Goal: Answer question/provide support: Share knowledge or assist other users

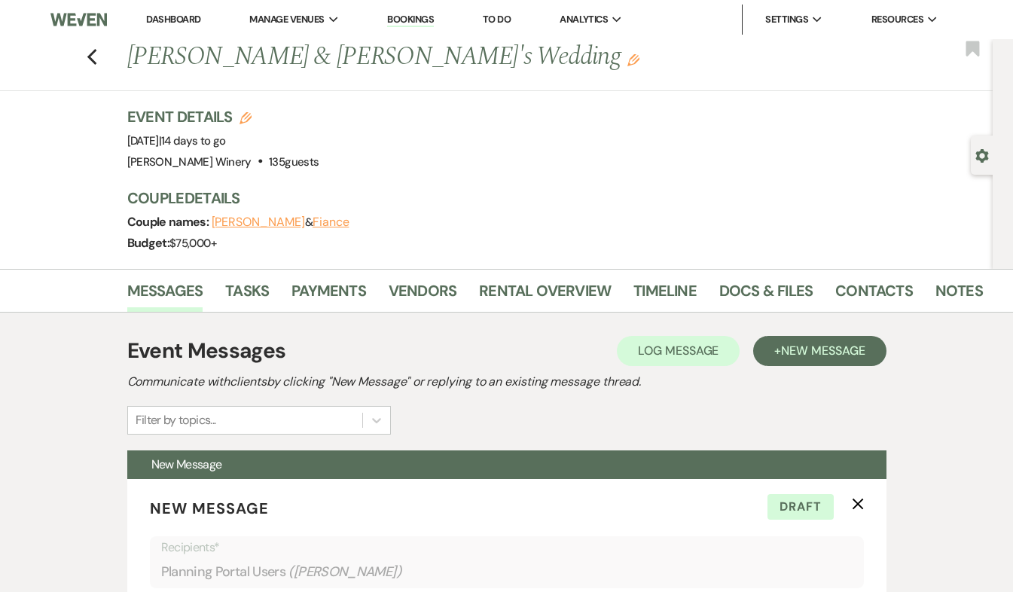
drag, startPoint x: 0, startPoint y: 0, endPoint x: 92, endPoint y: 21, distance: 94.3
click at [92, 21] on img at bounding box center [78, 20] width 56 height 32
click at [185, 20] on link "Dashboard" at bounding box center [173, 19] width 54 height 13
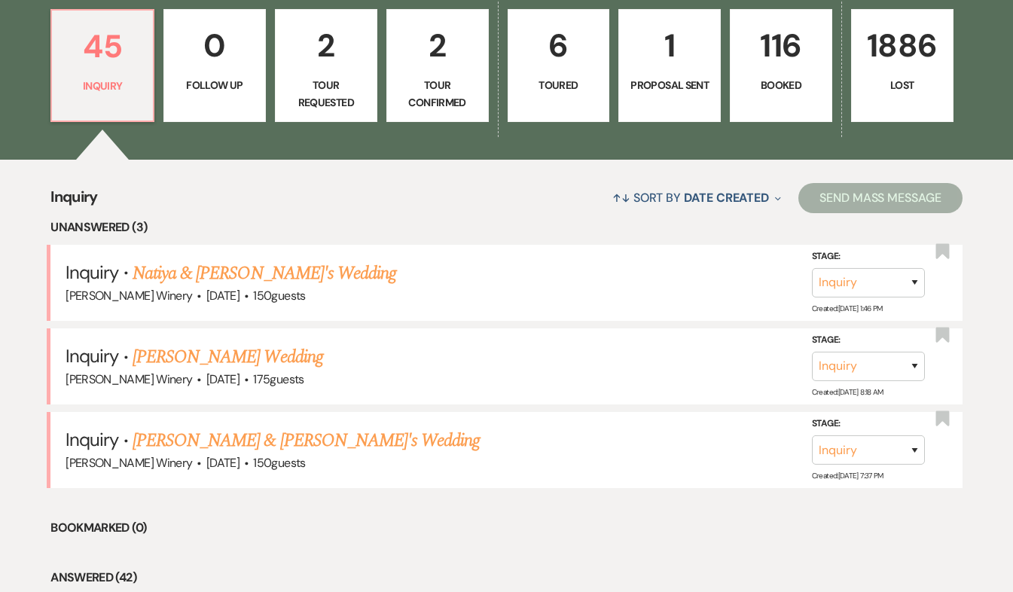
scroll to position [431, 0]
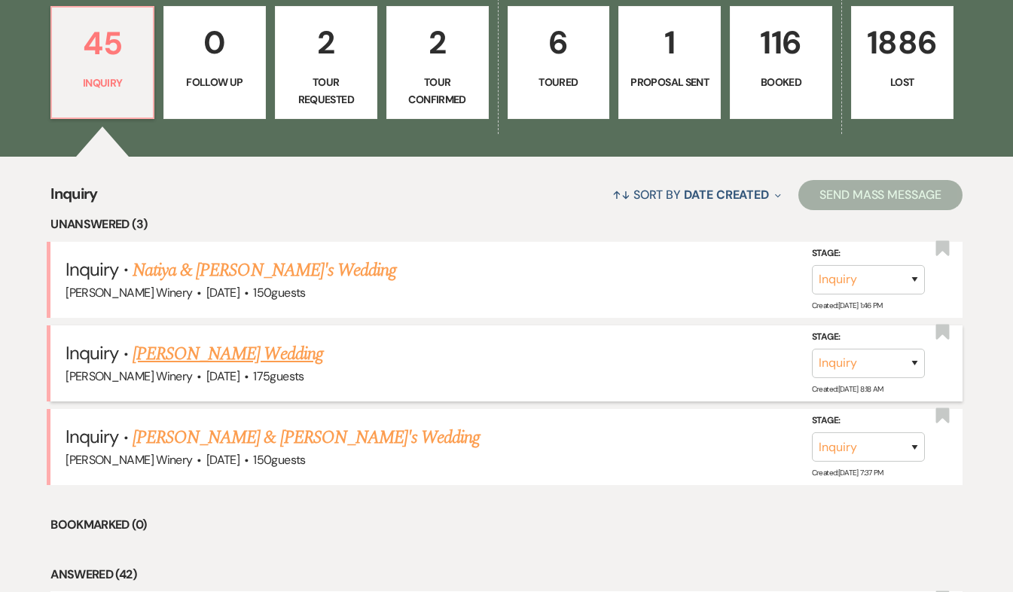
click at [249, 346] on link "[PERSON_NAME] Wedding" at bounding box center [228, 353] width 191 height 27
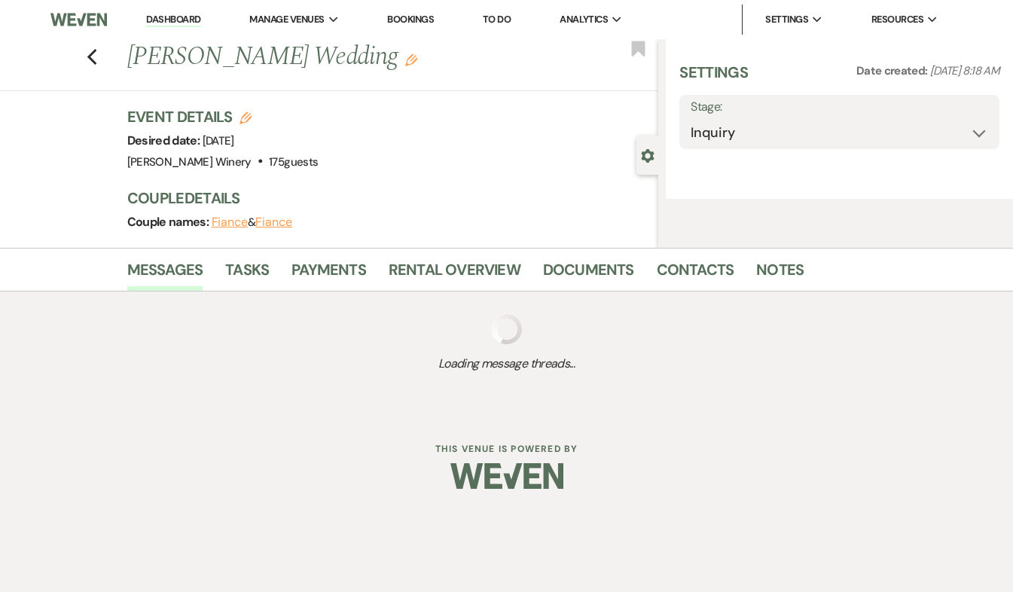
select select "5"
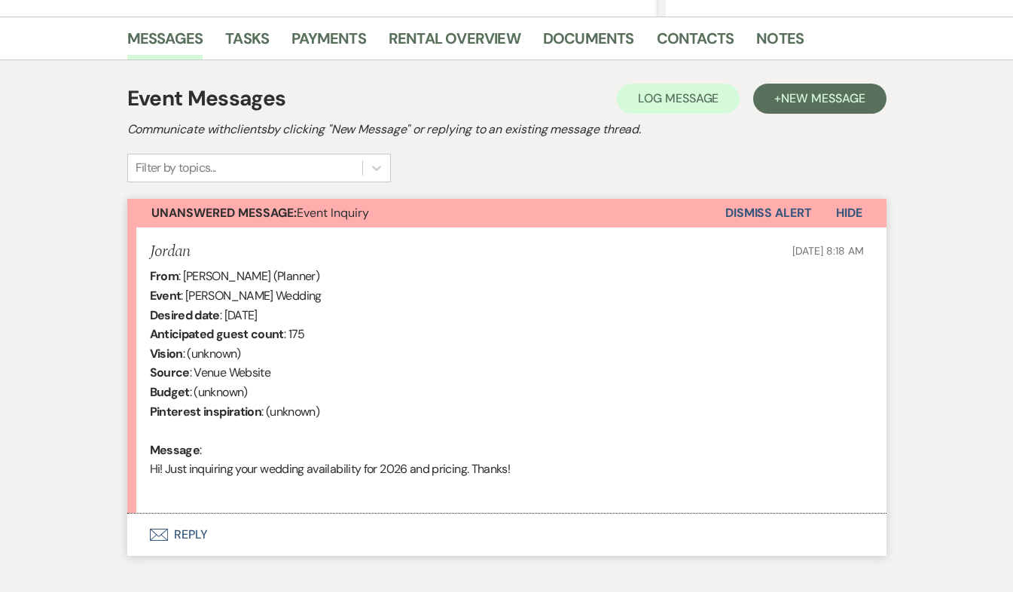
scroll to position [445, 0]
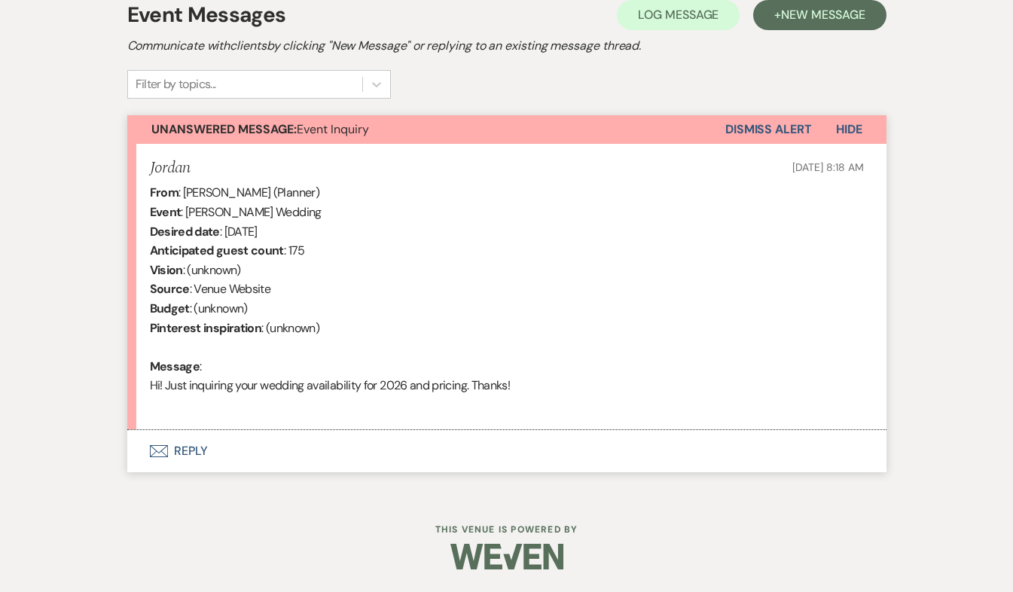
click at [183, 453] on button "Envelope Reply" at bounding box center [506, 451] width 759 height 42
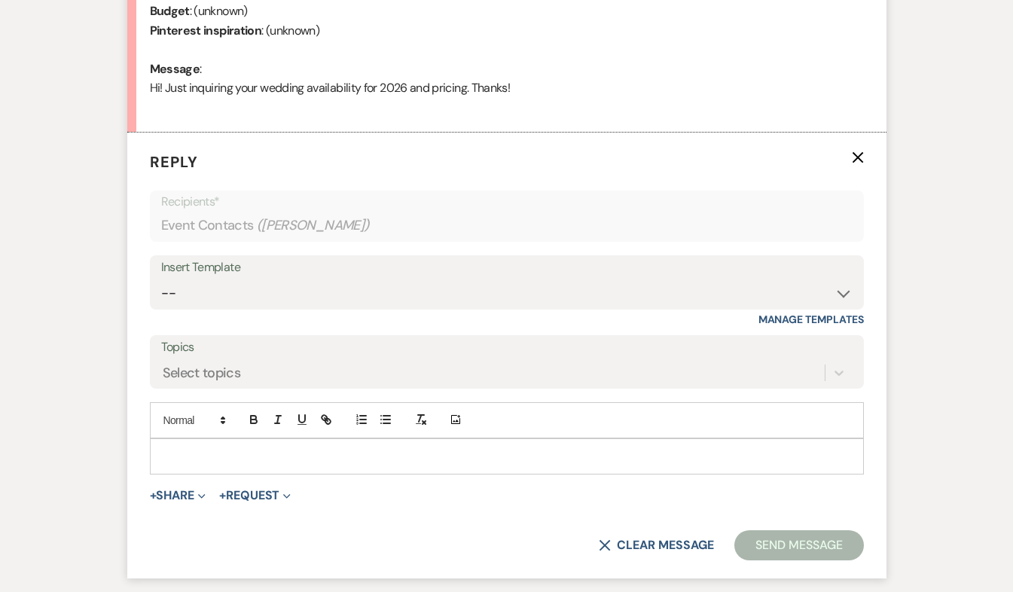
scroll to position [803, 0]
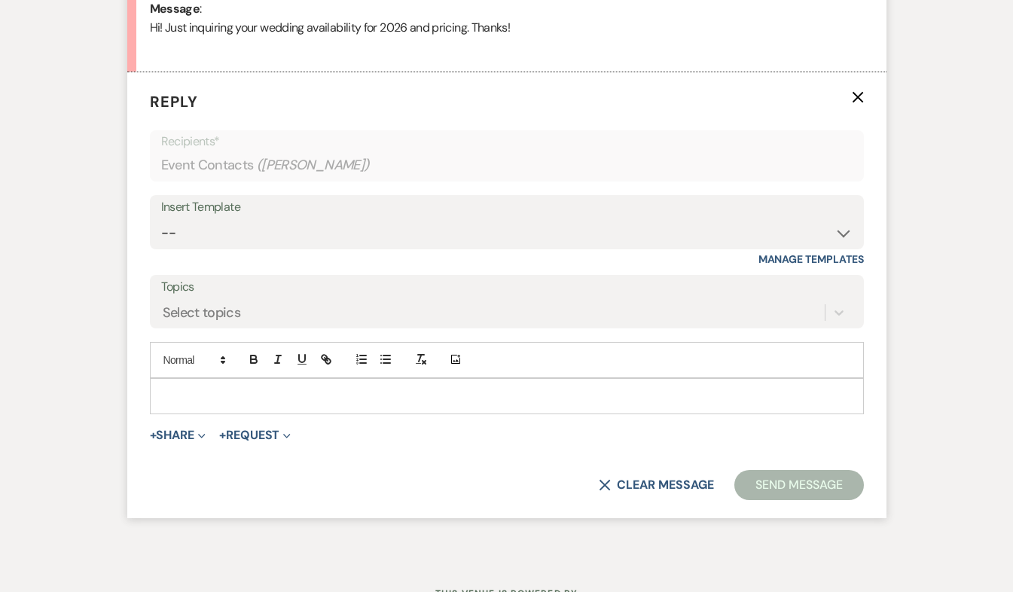
click at [179, 405] on div at bounding box center [507, 396] width 712 height 35
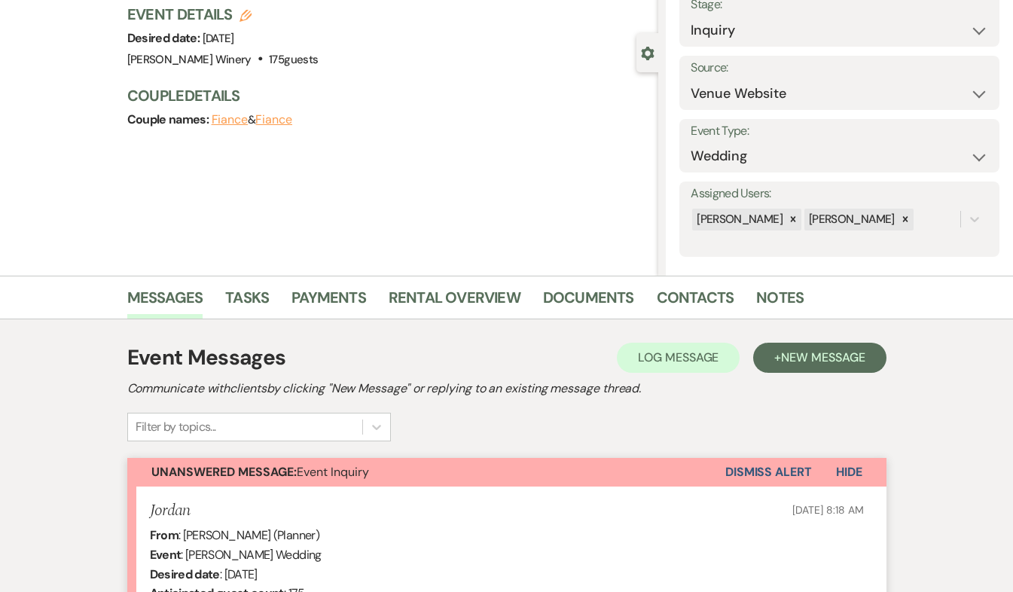
scroll to position [0, 0]
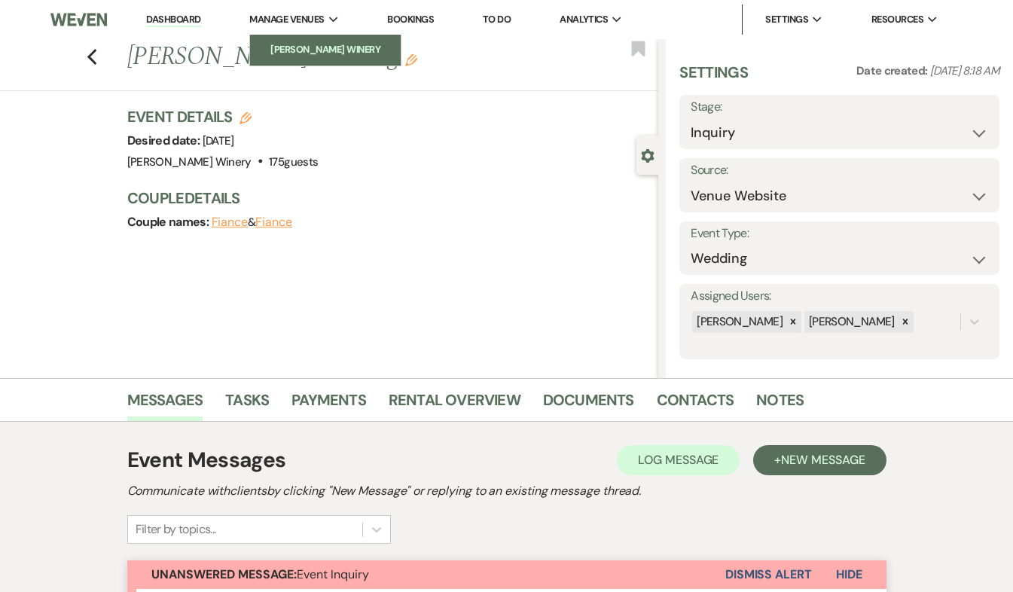
click at [305, 53] on li "[PERSON_NAME] Winery" at bounding box center [326, 49] width 136 height 15
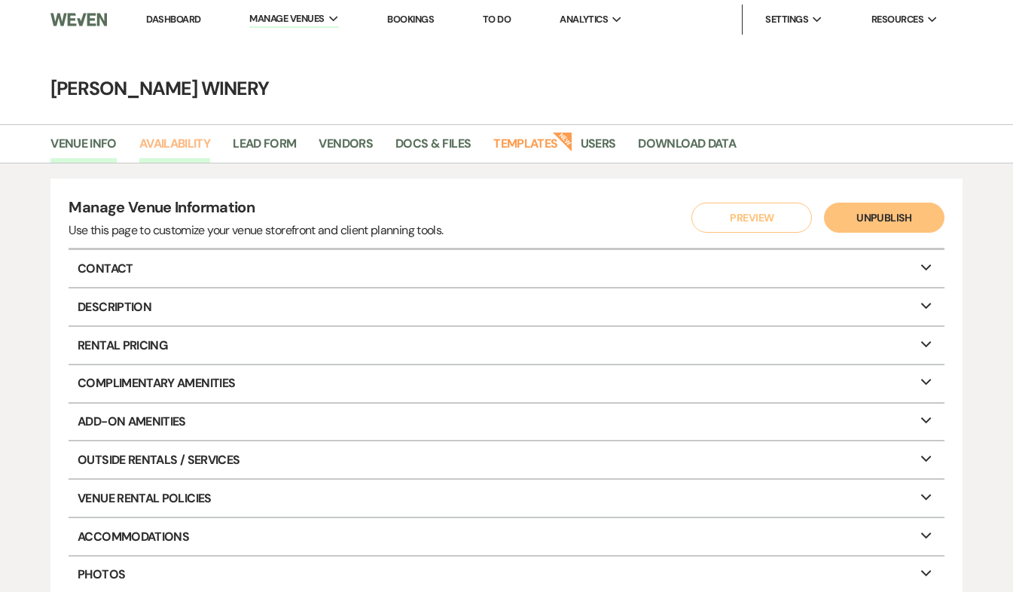
click at [181, 136] on link "Availability" at bounding box center [174, 148] width 71 height 29
select select "3"
select select "2026"
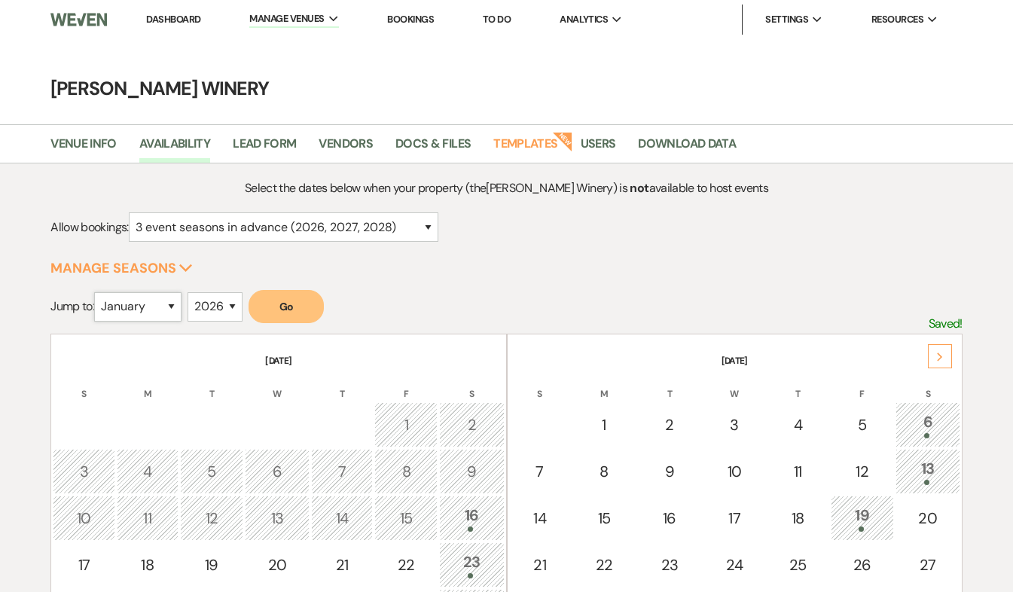
click at [177, 304] on select "January February March April May June July August September October November De…" at bounding box center [137, 306] width 87 height 29
select select "8"
click at [98, 292] on select "January February March April May June July August September October November De…" at bounding box center [137, 306] width 87 height 29
click at [285, 308] on button "Go" at bounding box center [286, 306] width 75 height 33
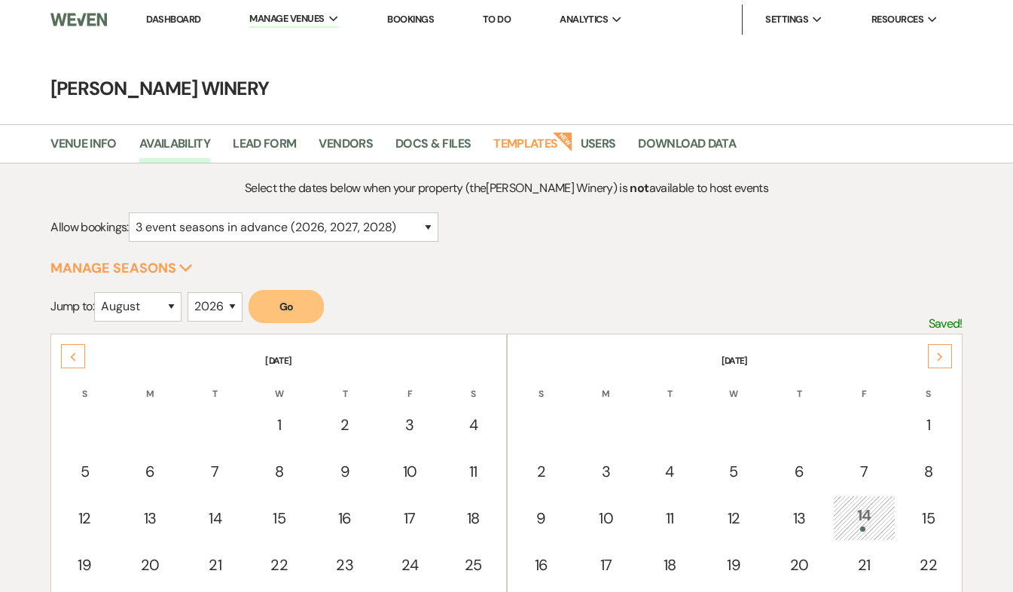
click at [944, 358] on div "Next" at bounding box center [940, 356] width 24 height 24
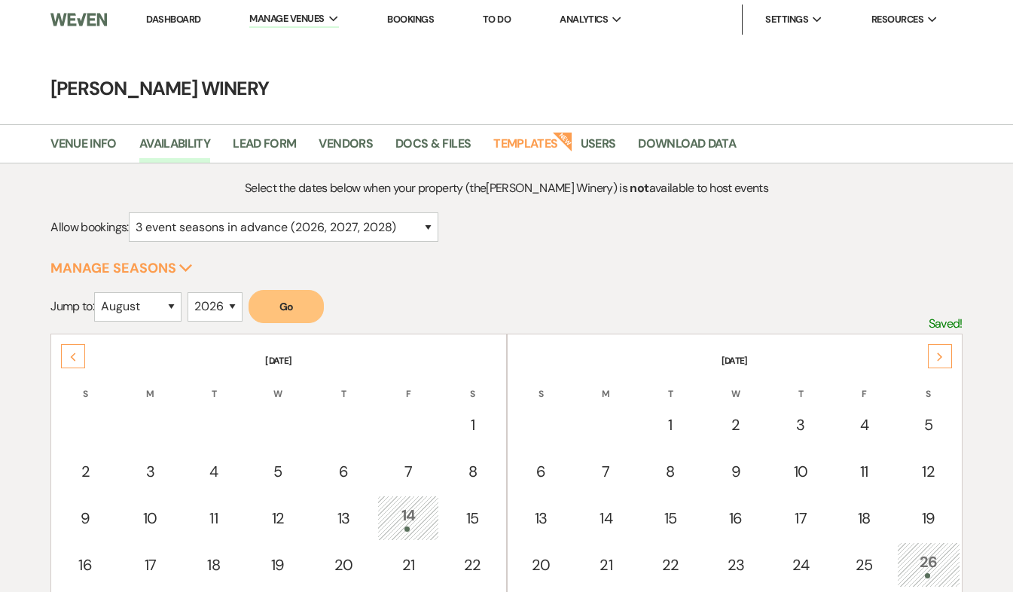
click at [190, 18] on link "Dashboard" at bounding box center [173, 19] width 54 height 13
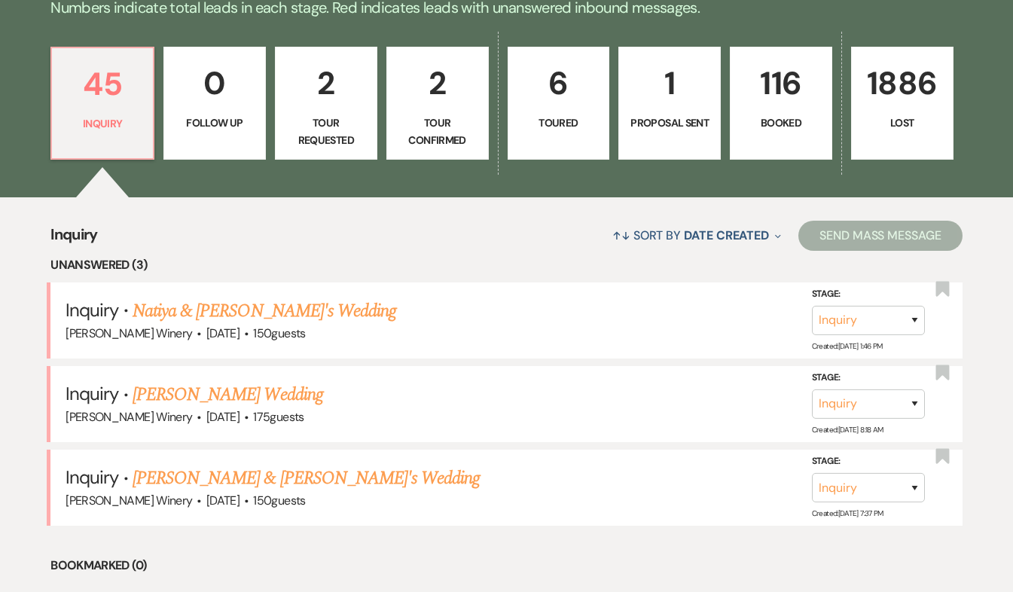
scroll to position [440, 0]
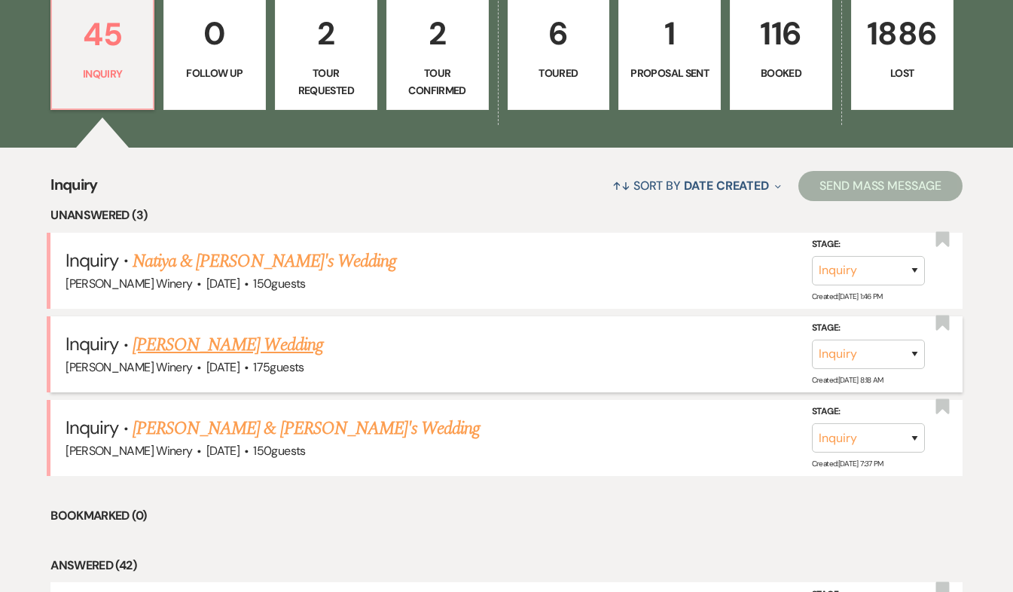
click at [276, 336] on link "[PERSON_NAME] Wedding" at bounding box center [228, 344] width 191 height 27
select select "5"
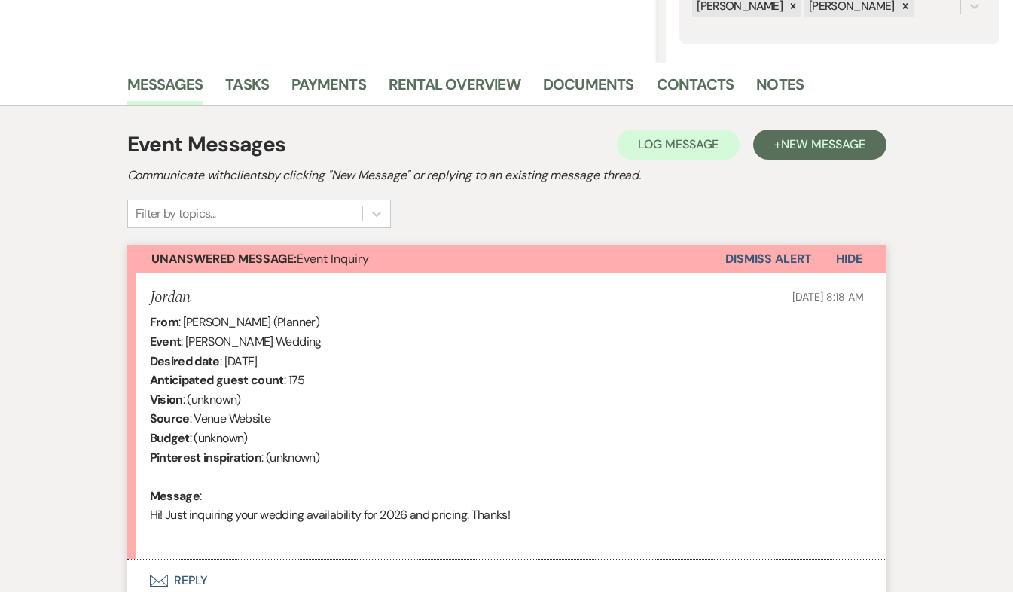
scroll to position [445, 0]
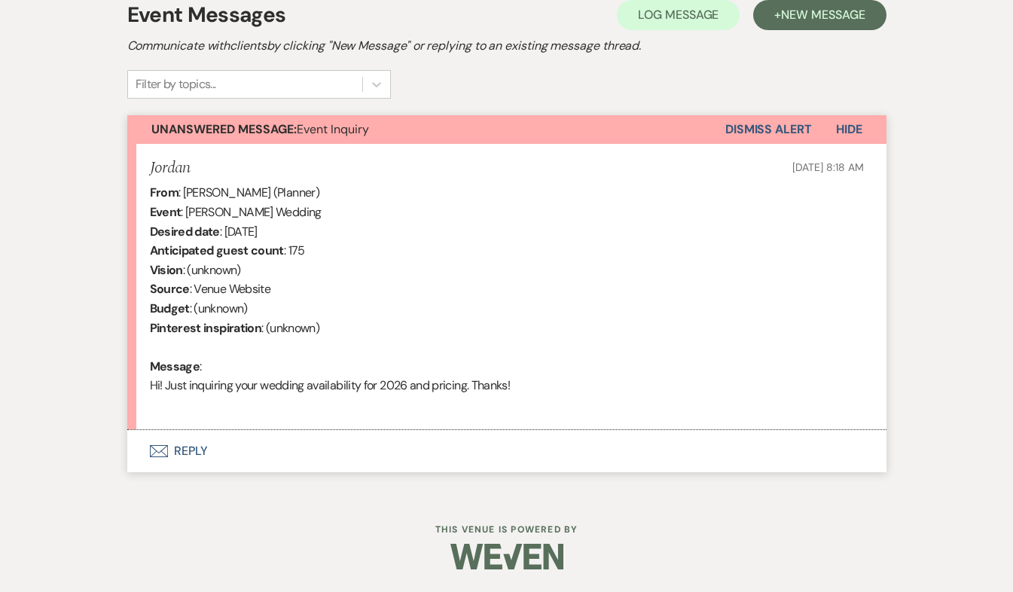
click at [193, 446] on button "Envelope Reply" at bounding box center [506, 451] width 759 height 42
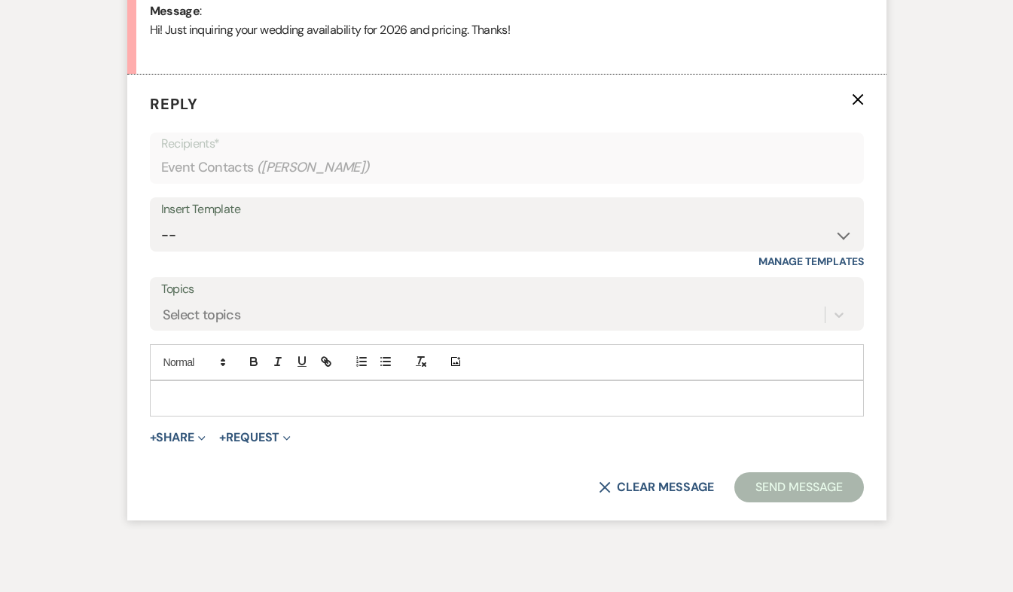
scroll to position [803, 0]
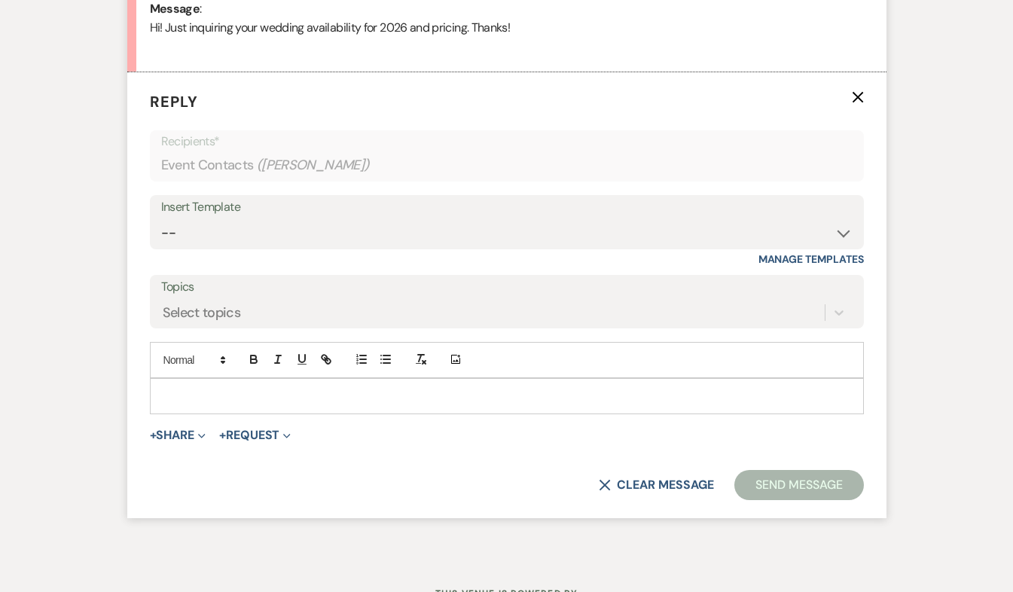
click at [179, 395] on p at bounding box center [507, 396] width 690 height 17
click at [206, 216] on div "Insert Template" at bounding box center [506, 208] width 691 height 22
click at [230, 235] on select "-- Weven Planning Portal Introduction (Booked Events) Tour Request Response Fol…" at bounding box center [506, 232] width 691 height 29
select select "403"
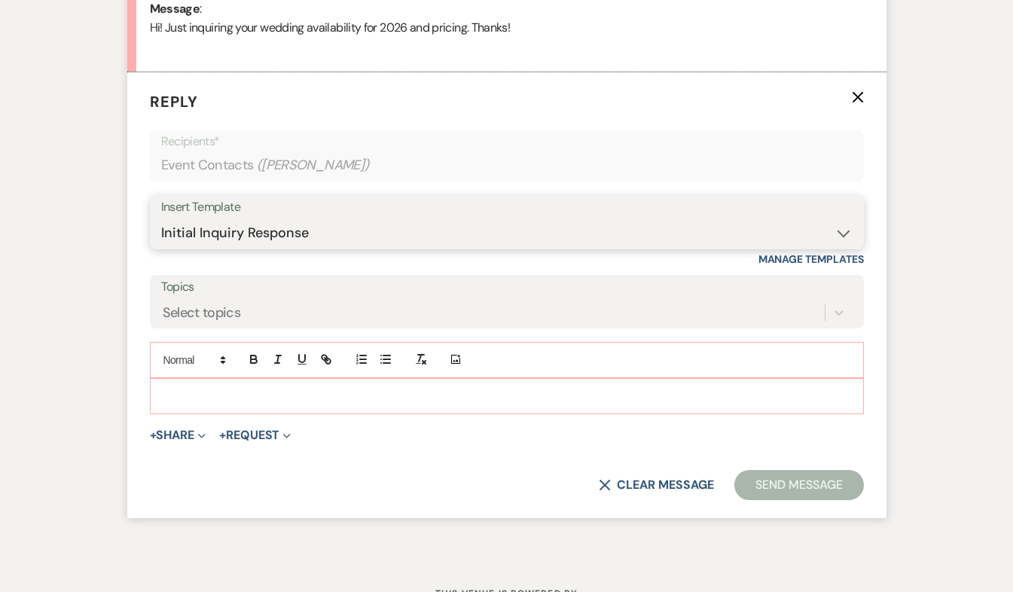
click at [161, 218] on select "-- Weven Planning Portal Introduction (Booked Events) Tour Request Response Fol…" at bounding box center [506, 232] width 691 height 29
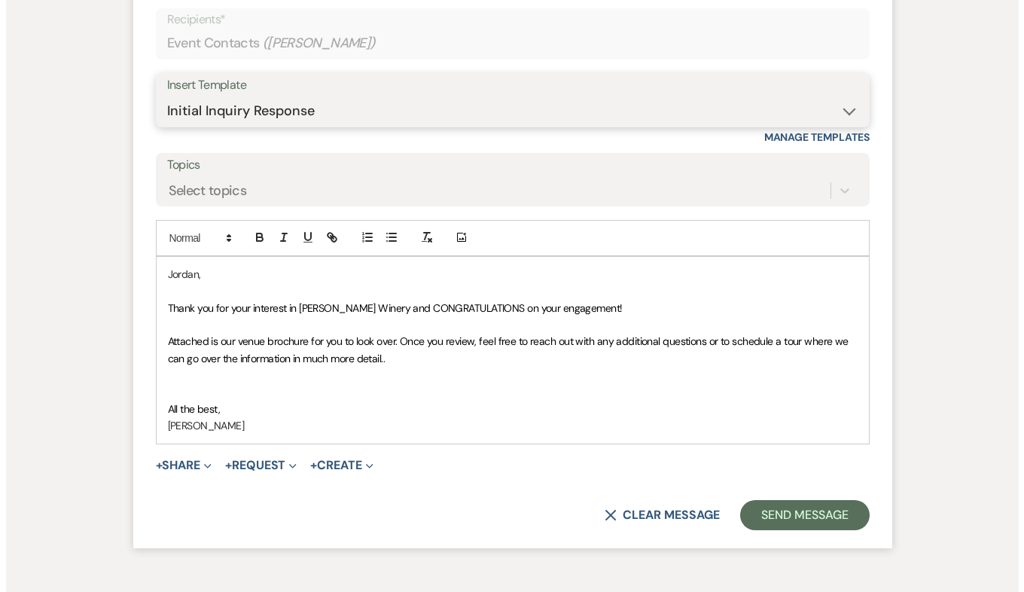
scroll to position [943, 0]
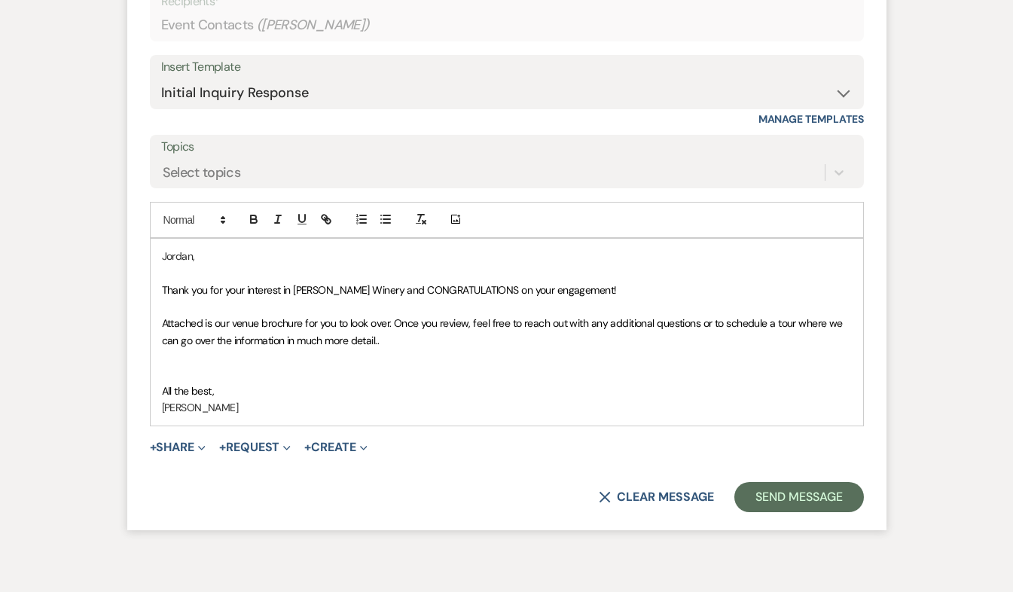
drag, startPoint x: 162, startPoint y: 255, endPoint x: 243, endPoint y: 401, distance: 167.2
click at [243, 401] on div "[PERSON_NAME], Thank you for your interest in [PERSON_NAME] Winery and CONGRATU…" at bounding box center [507, 332] width 712 height 187
drag, startPoint x: 229, startPoint y: 332, endPoint x: 204, endPoint y: 366, distance: 42.0
click at [204, 366] on p at bounding box center [507, 374] width 690 height 17
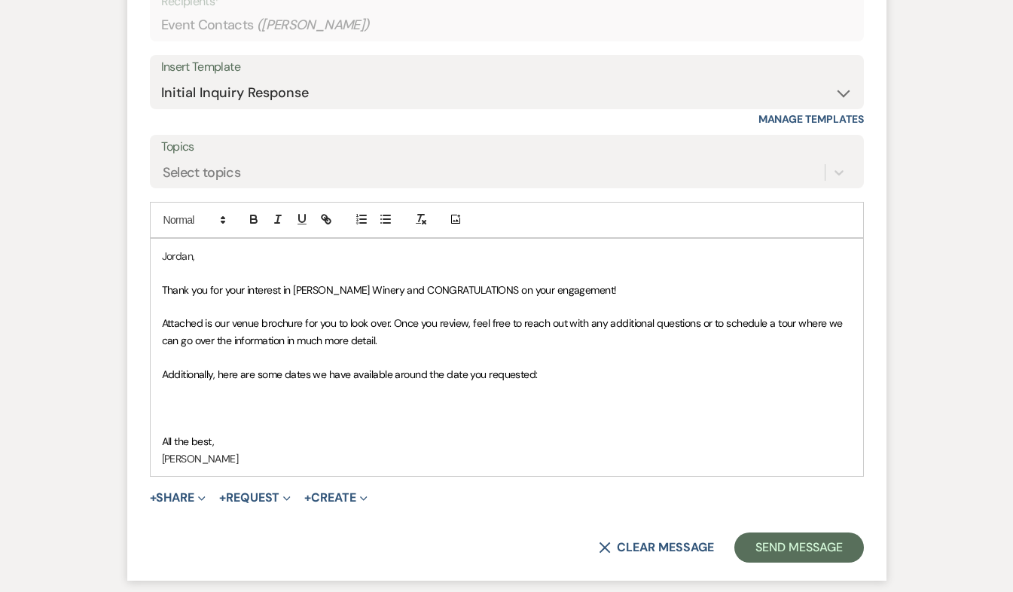
click at [172, 386] on p at bounding box center [507, 391] width 690 height 17
click at [174, 497] on button "+ Share Expand" at bounding box center [178, 498] width 56 height 12
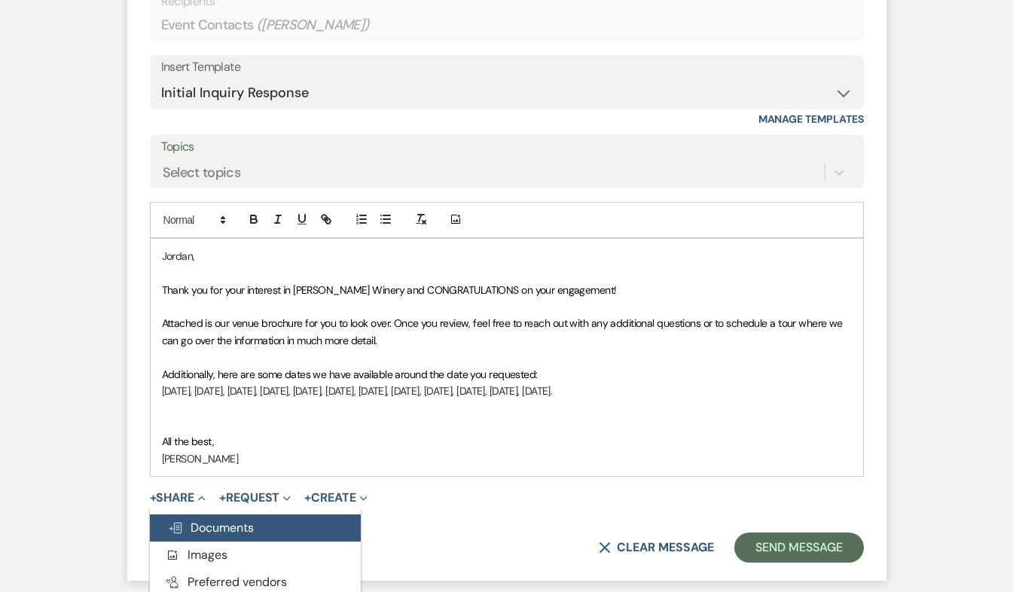
click at [203, 534] on span "Doc Upload Documents" at bounding box center [211, 528] width 86 height 16
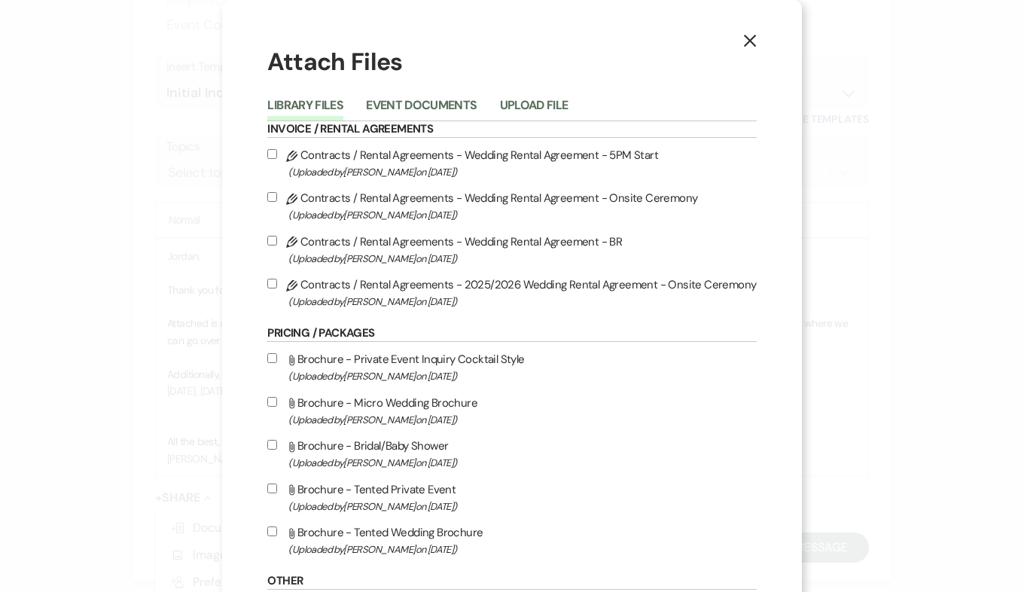
click at [274, 533] on input "Attach File Brochure - Tented Wedding Brochure (Uploaded by [PERSON_NAME] on [D…" at bounding box center [272, 531] width 10 height 10
checkbox input "true"
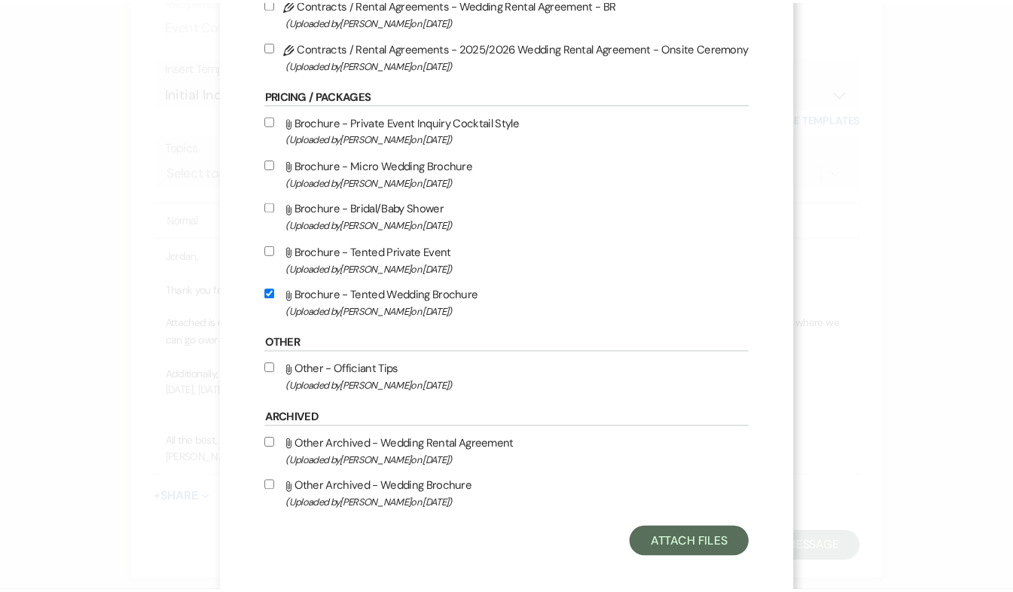
scroll to position [254, 0]
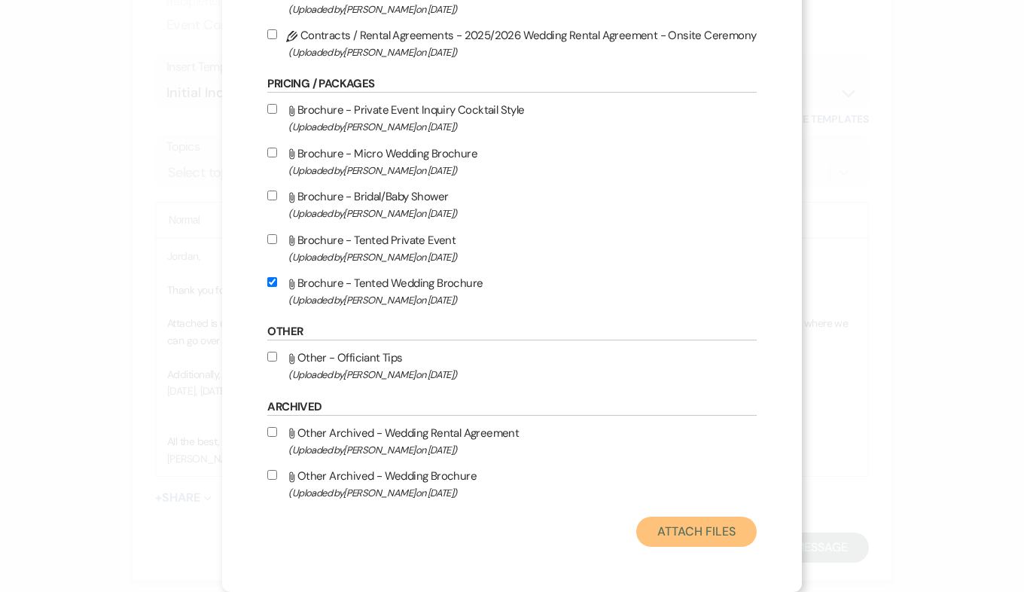
click at [715, 538] on button "Attach Files" at bounding box center [696, 532] width 120 height 30
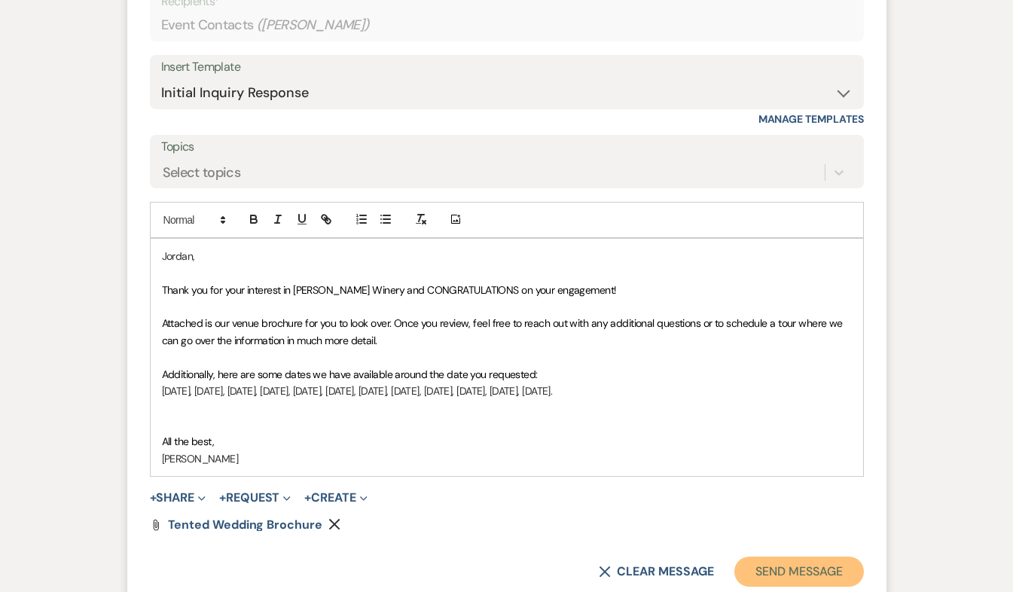
click at [788, 568] on button "Send Message" at bounding box center [798, 572] width 129 height 30
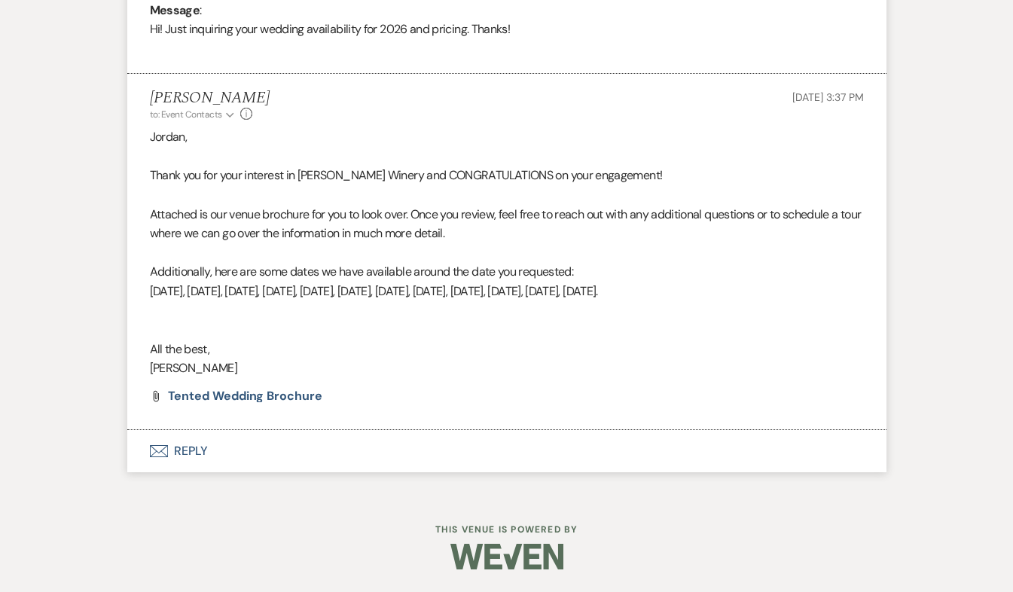
scroll to position [801, 0]
drag, startPoint x: 152, startPoint y: 135, endPoint x: 367, endPoint y: 371, distance: 319.8
click at [367, 371] on div "[PERSON_NAME], Thank you for your interest in [PERSON_NAME] Winery and CONGRATU…" at bounding box center [507, 253] width 714 height 251
drag, startPoint x: 367, startPoint y: 371, endPoint x: 316, endPoint y: 231, distance: 149.1
copy div "ordan, Thank you for your interest in [PERSON_NAME] Winery and CONGRATULATIONS …"
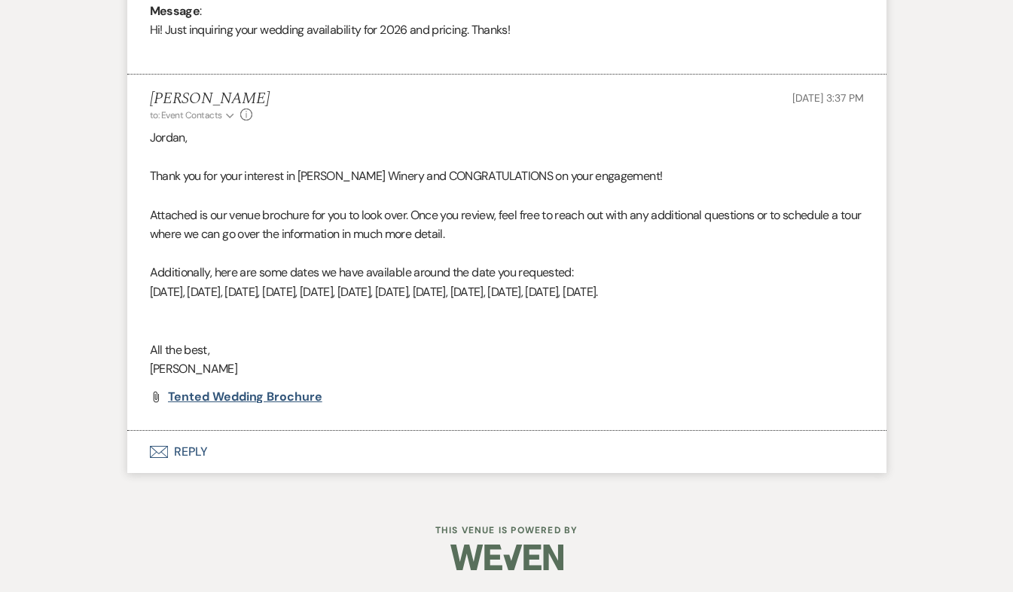
click at [221, 398] on span "Tented Wedding Brochure" at bounding box center [245, 397] width 154 height 16
click at [246, 315] on p at bounding box center [507, 312] width 714 height 20
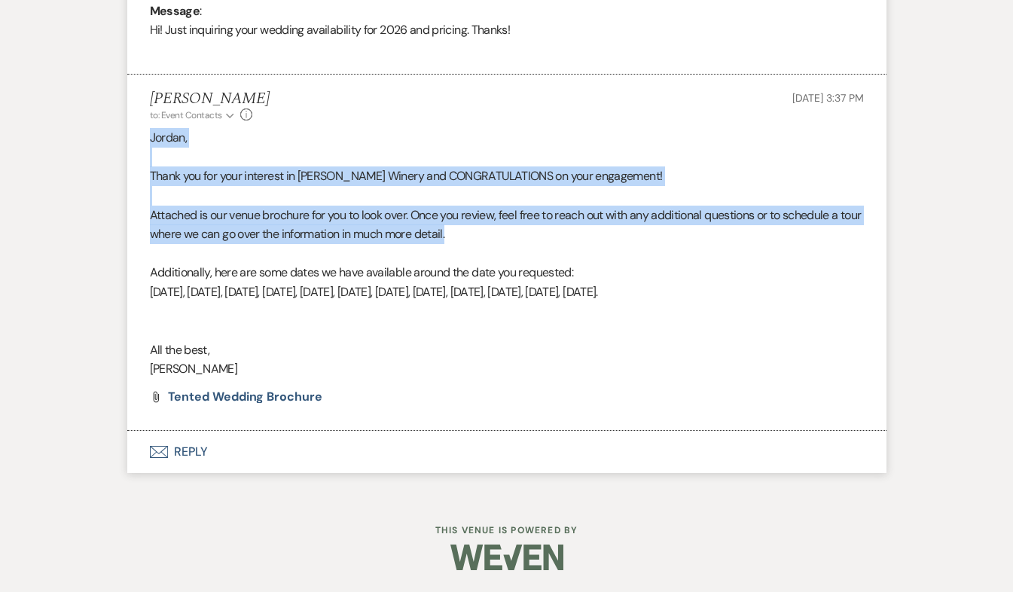
drag, startPoint x: 151, startPoint y: 139, endPoint x: 513, endPoint y: 238, distance: 374.9
click at [513, 238] on div "[PERSON_NAME], Thank you for your interest in [PERSON_NAME] Winery and CONGRATU…" at bounding box center [507, 253] width 714 height 251
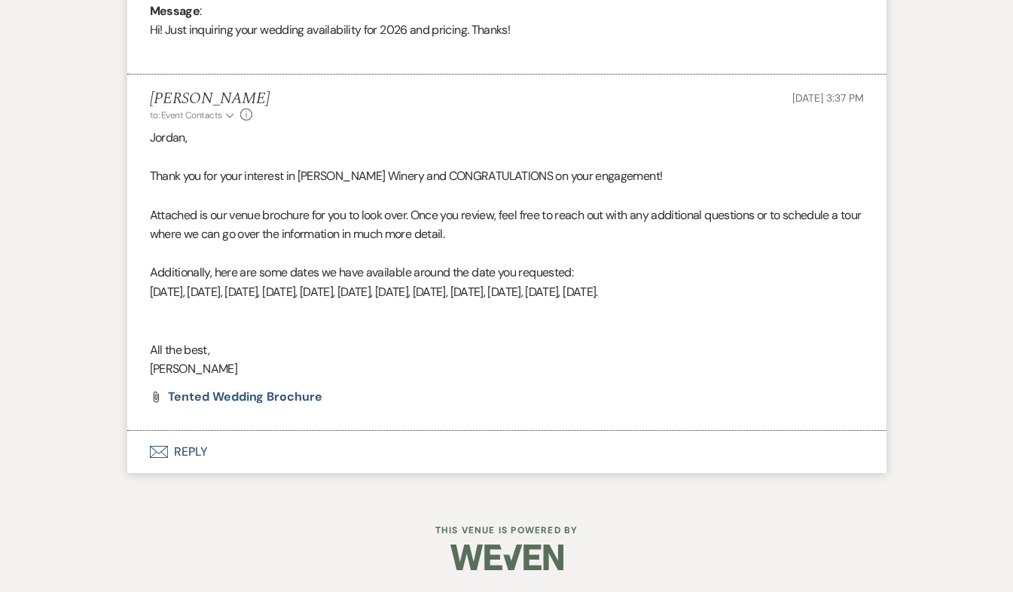
click at [354, 319] on p at bounding box center [507, 312] width 714 height 20
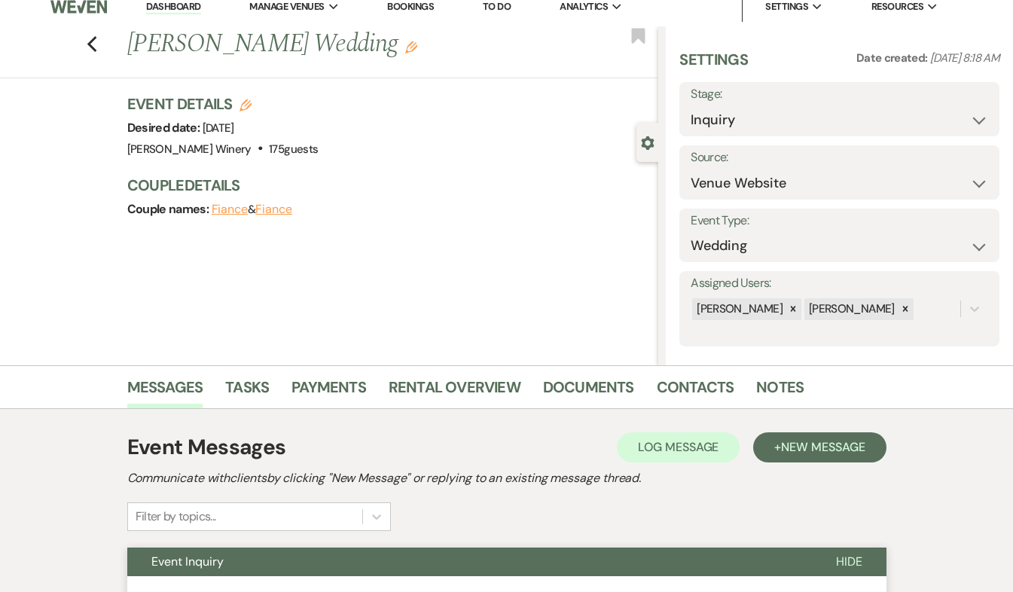
scroll to position [0, 0]
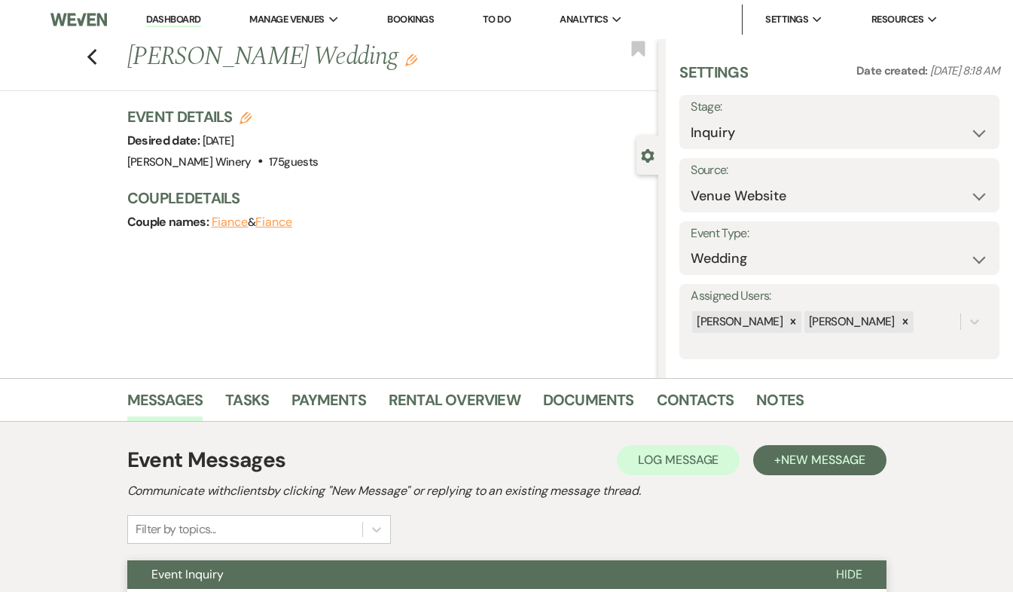
click at [169, 19] on link "Dashboard" at bounding box center [173, 20] width 54 height 14
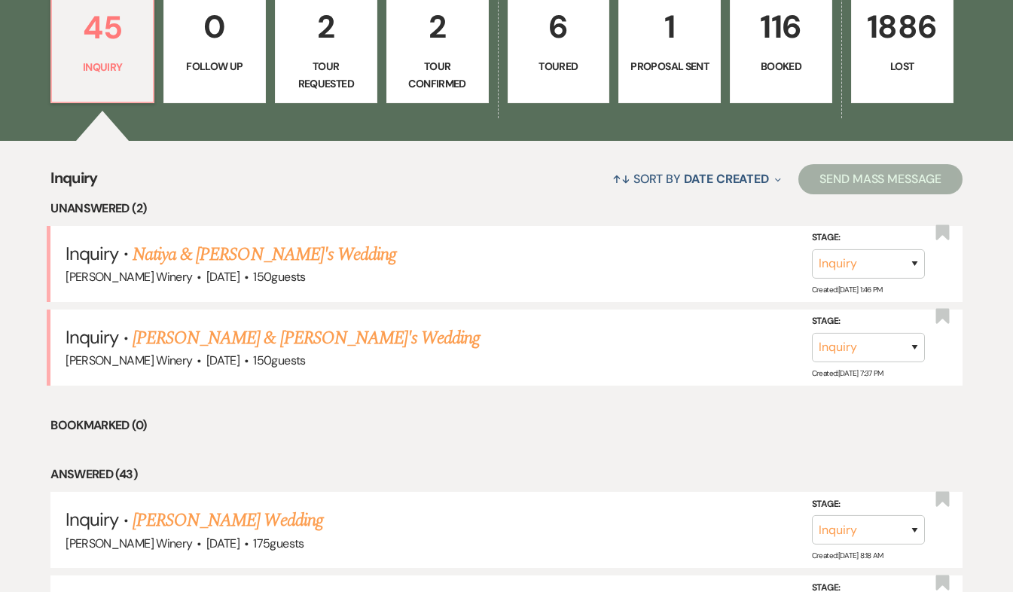
scroll to position [528, 0]
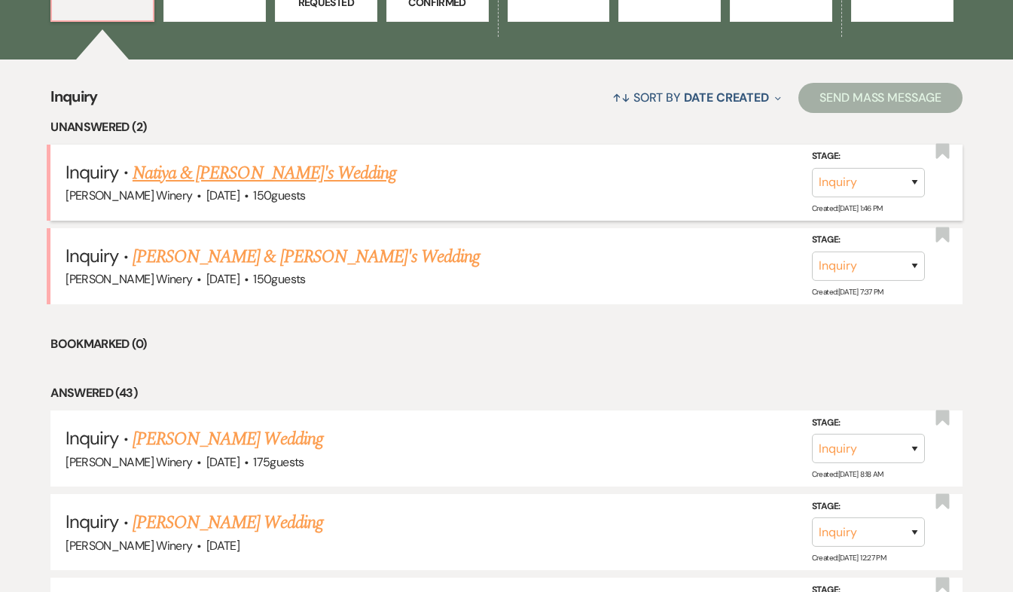
click at [243, 174] on link "Natiya & [PERSON_NAME]'s Wedding" at bounding box center [265, 173] width 264 height 27
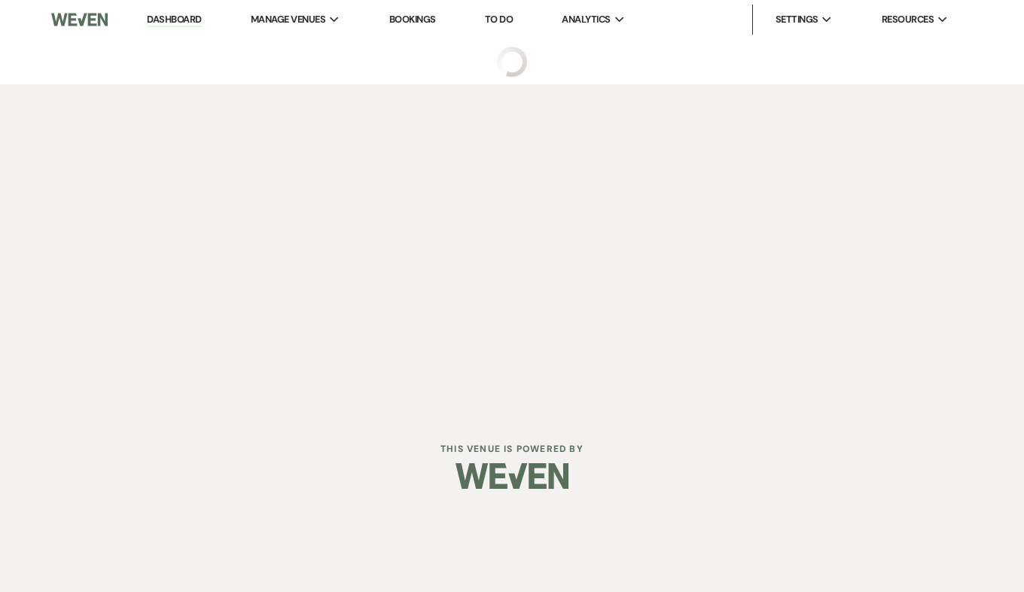
select select "5"
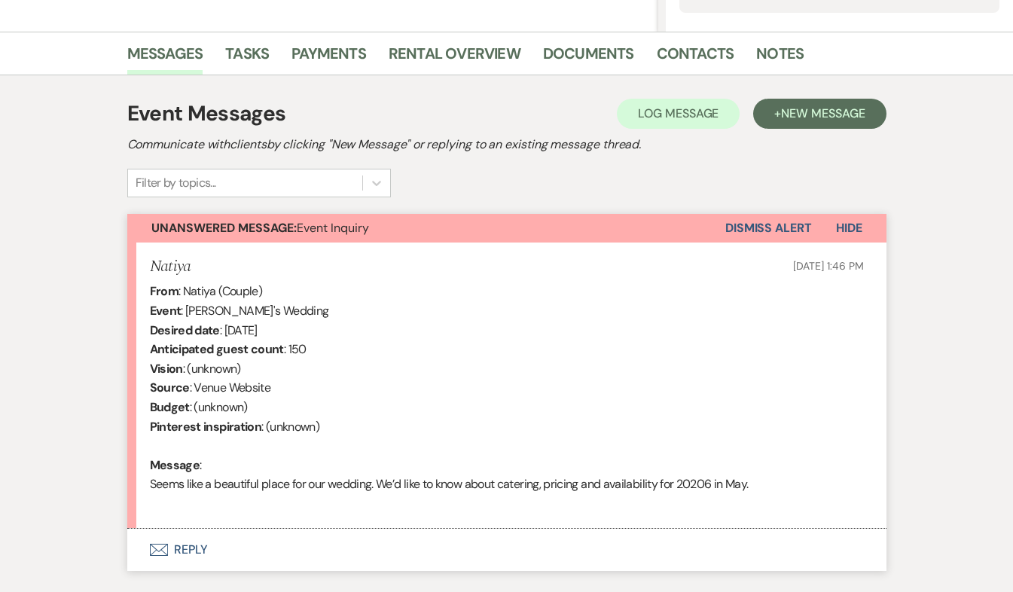
scroll to position [445, 0]
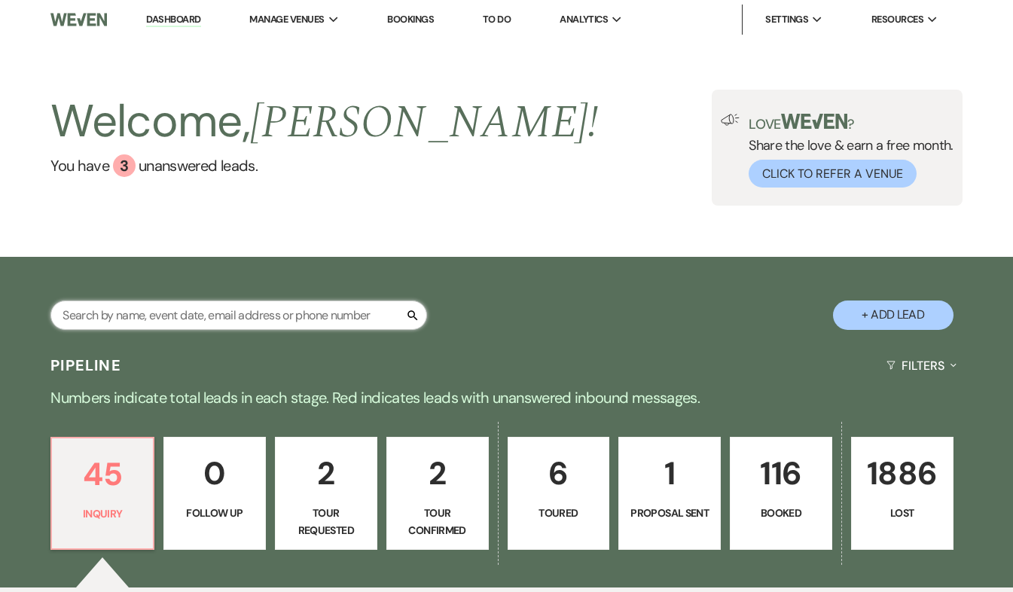
click at [146, 320] on input "text" at bounding box center [238, 314] width 377 height 29
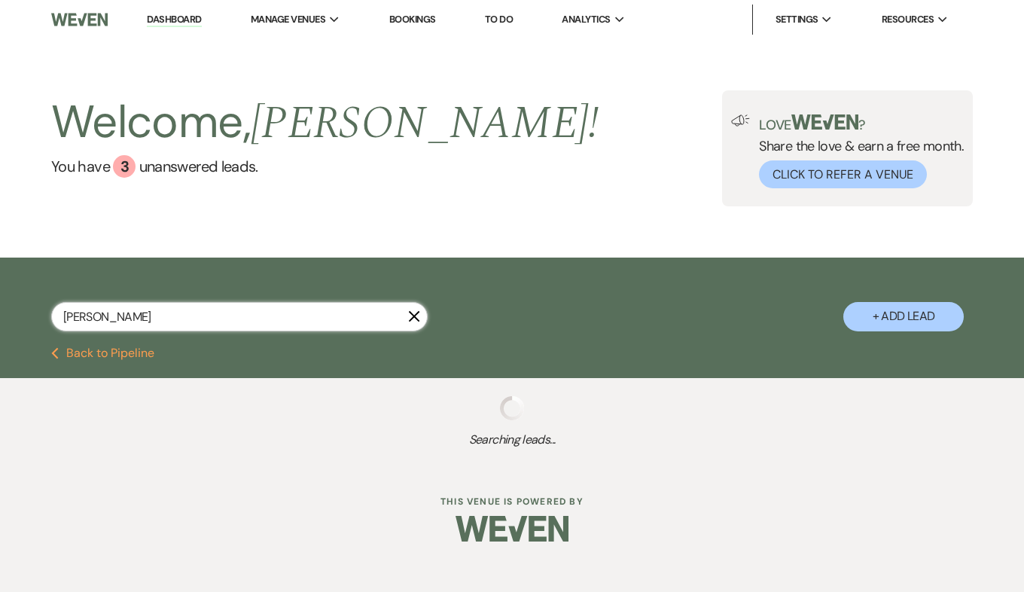
type input "hannah"
select select "8"
select select "5"
select select "8"
select select "5"
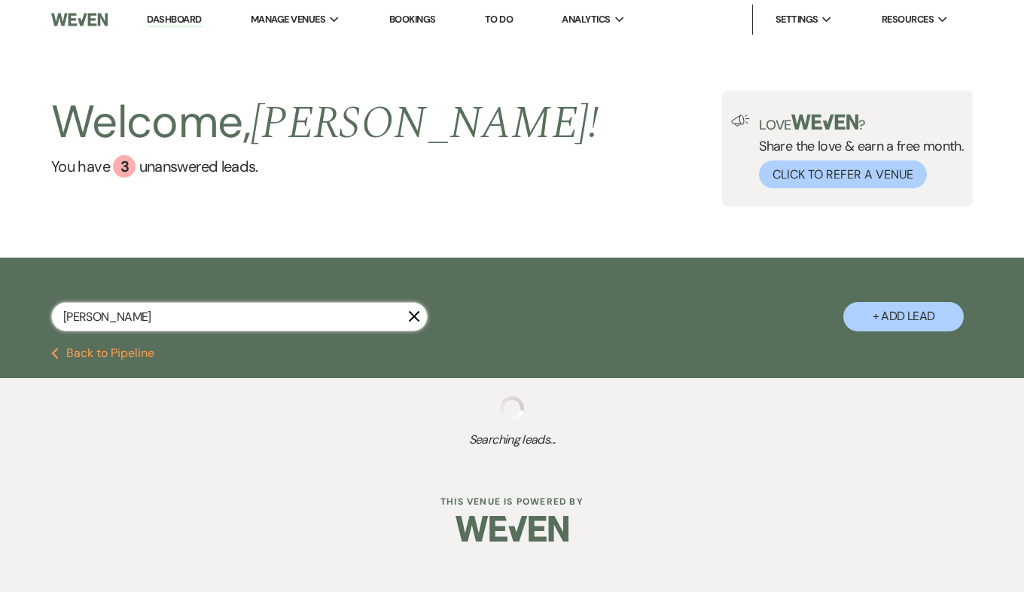
select select "8"
select select "5"
select select "8"
select select "5"
select select "8"
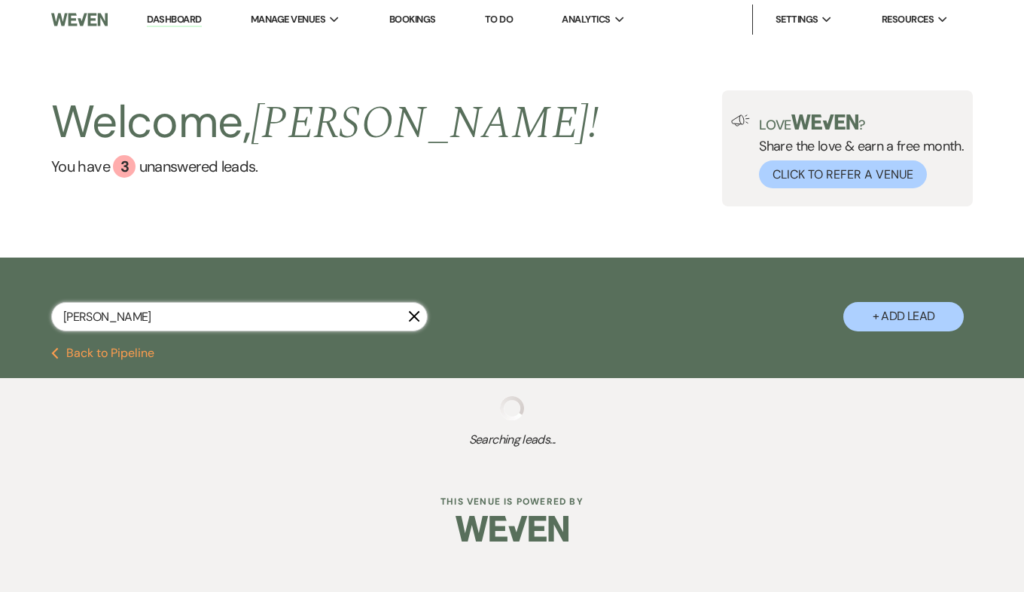
select select "5"
select select "8"
select select "5"
select select "8"
select select "5"
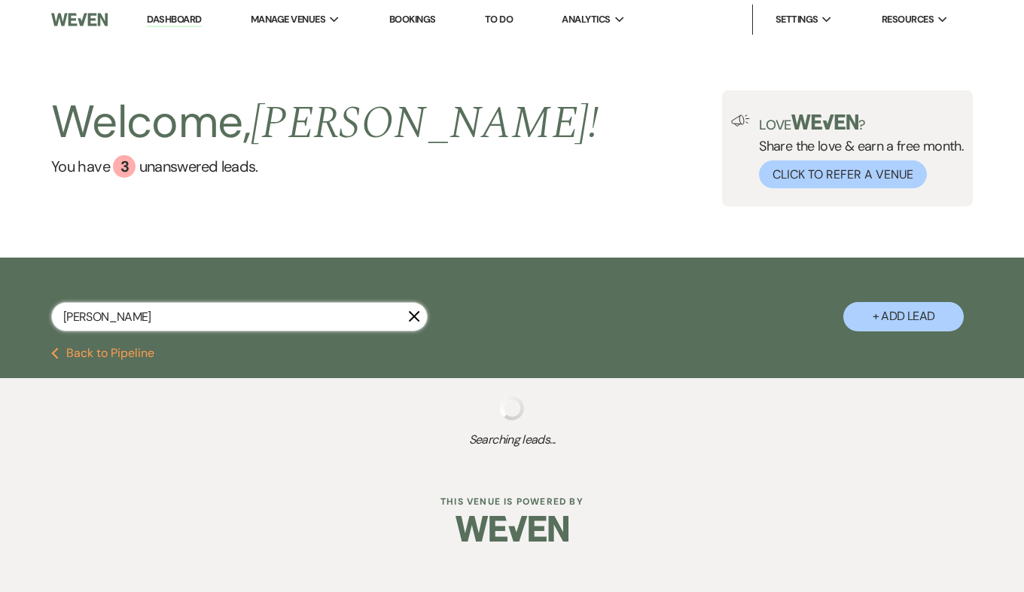
select select "8"
select select "5"
select select "8"
select select "5"
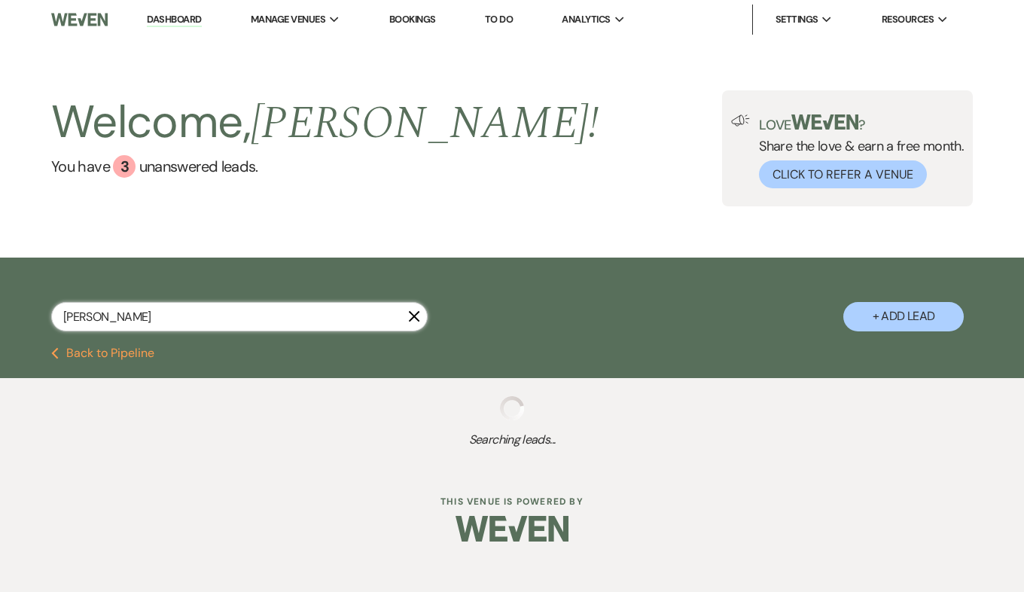
select select "8"
select select "5"
select select "8"
select select "5"
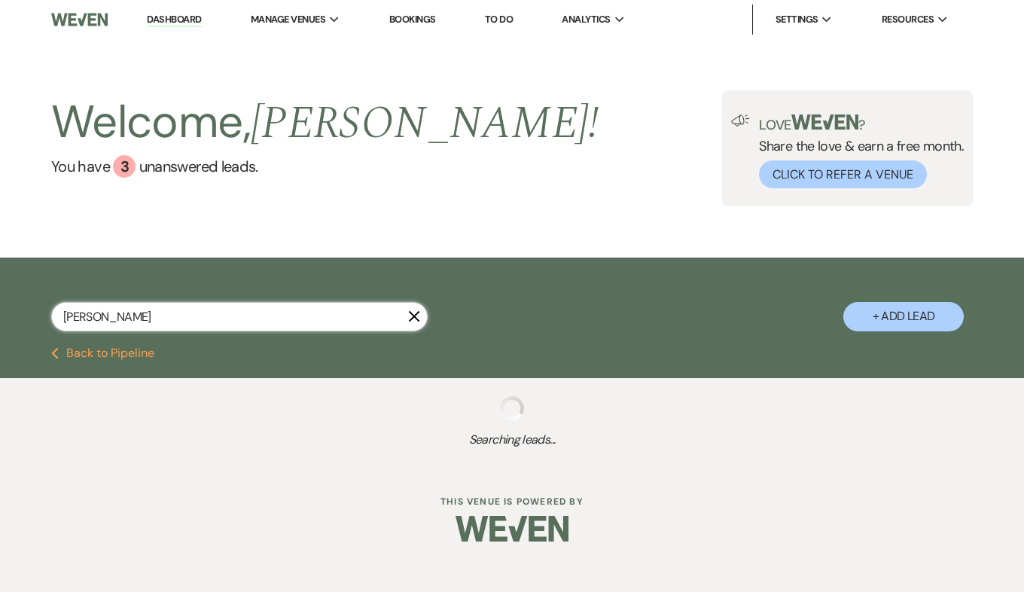
select select "8"
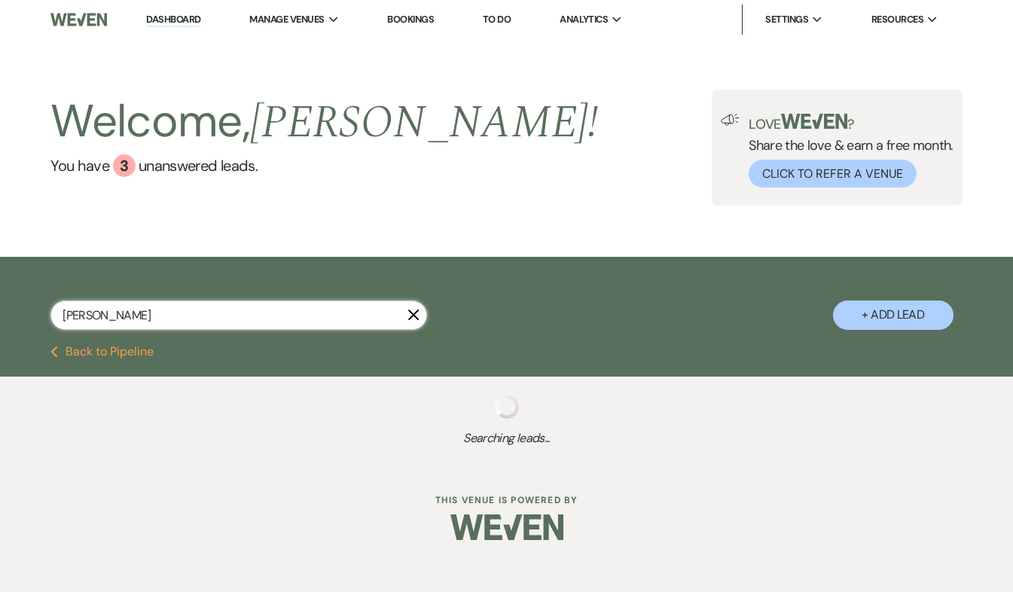
select select "8"
select select "5"
select select "8"
select select "5"
select select "8"
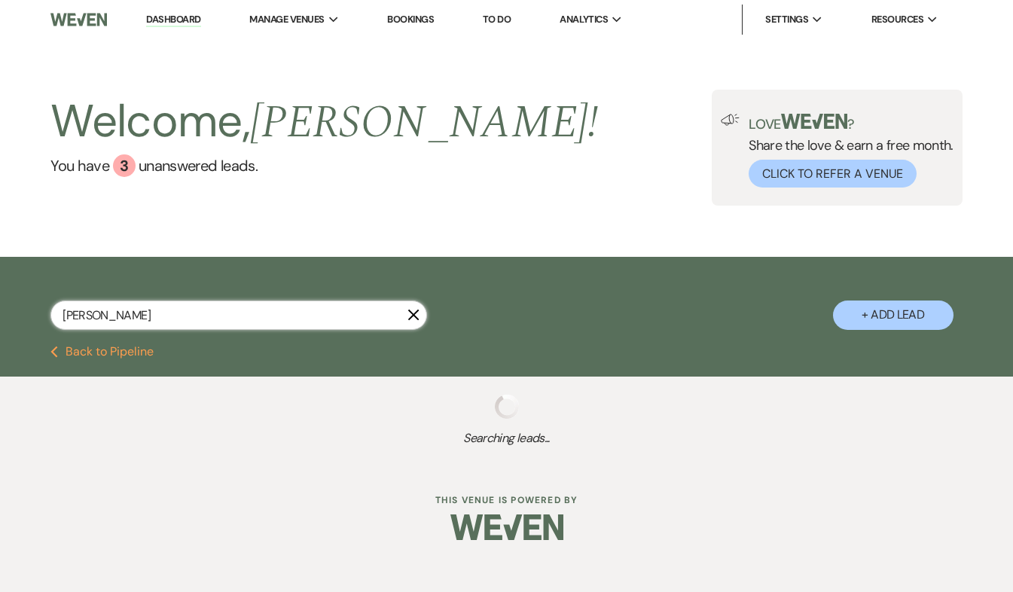
select select "5"
select select "8"
select select "5"
select select "8"
select select "5"
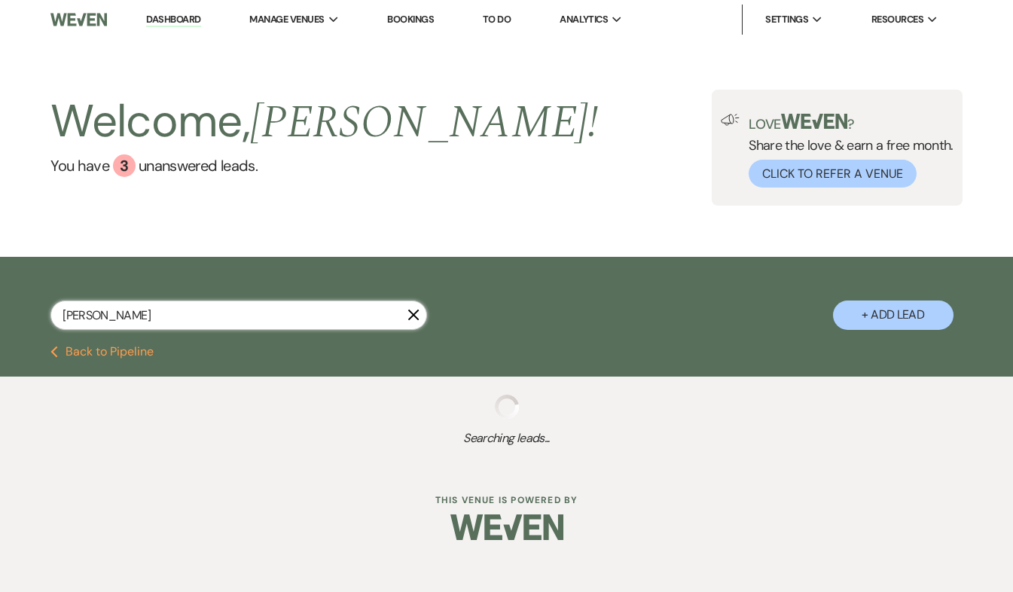
select select "8"
select select "5"
select select "8"
select select "5"
select select "8"
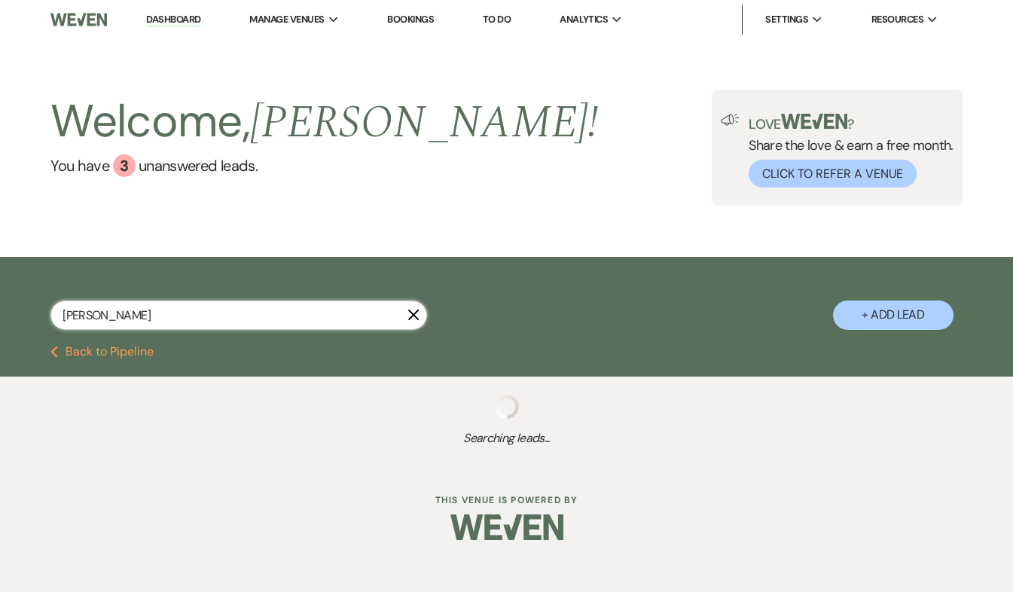
select select "8"
select select "5"
select select "8"
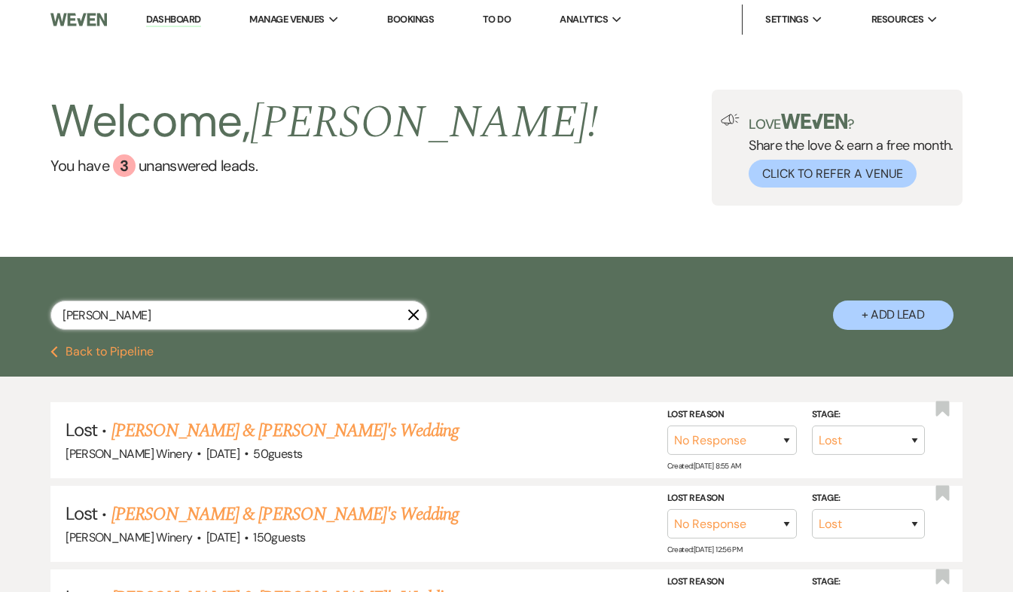
type input "hannah wa"
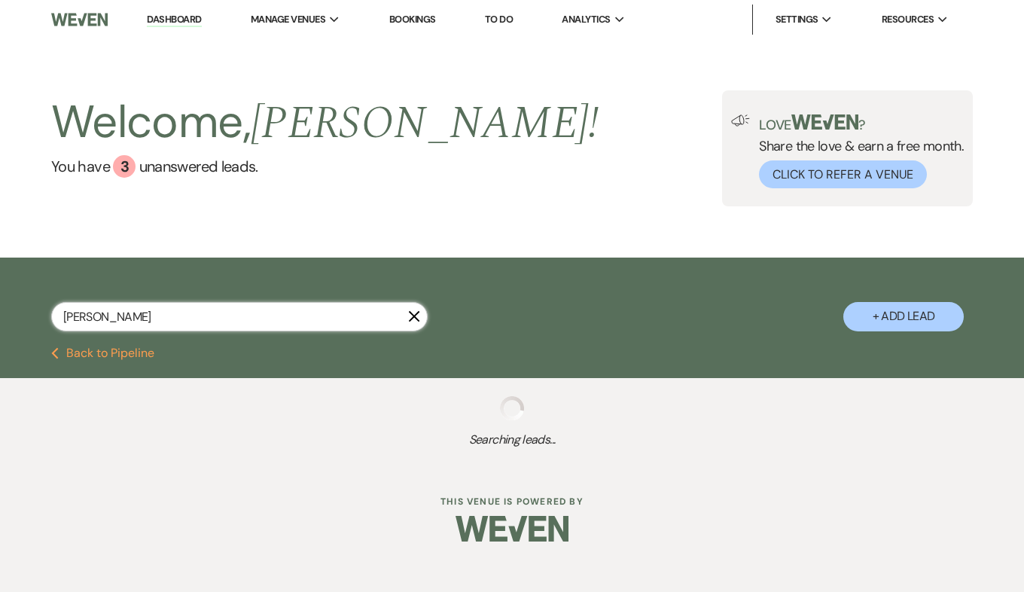
select select "5"
select select "8"
select select "5"
select select "8"
select select "5"
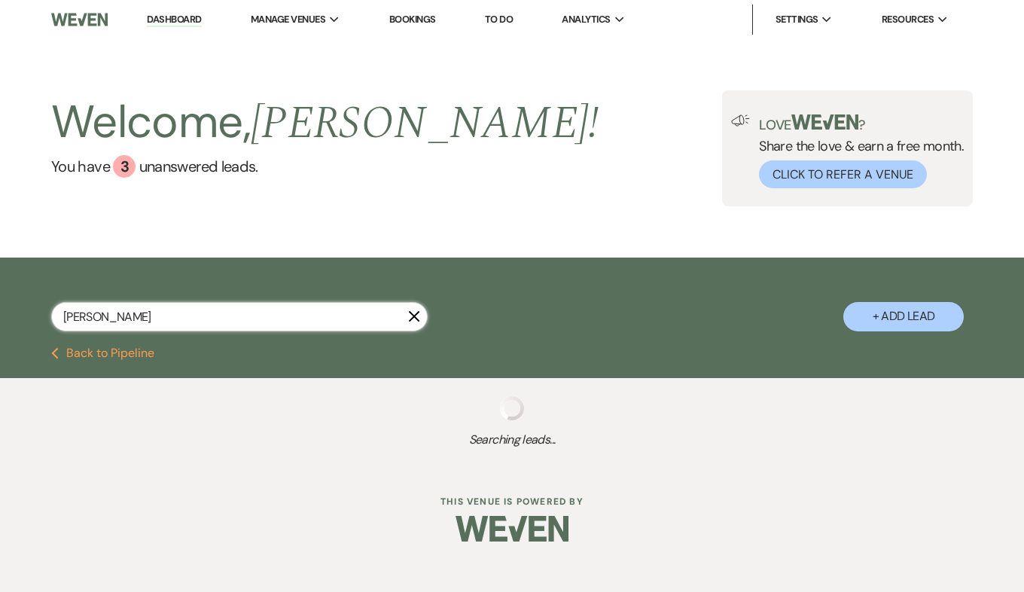
select select "8"
select select "5"
select select "8"
select select "5"
select select "8"
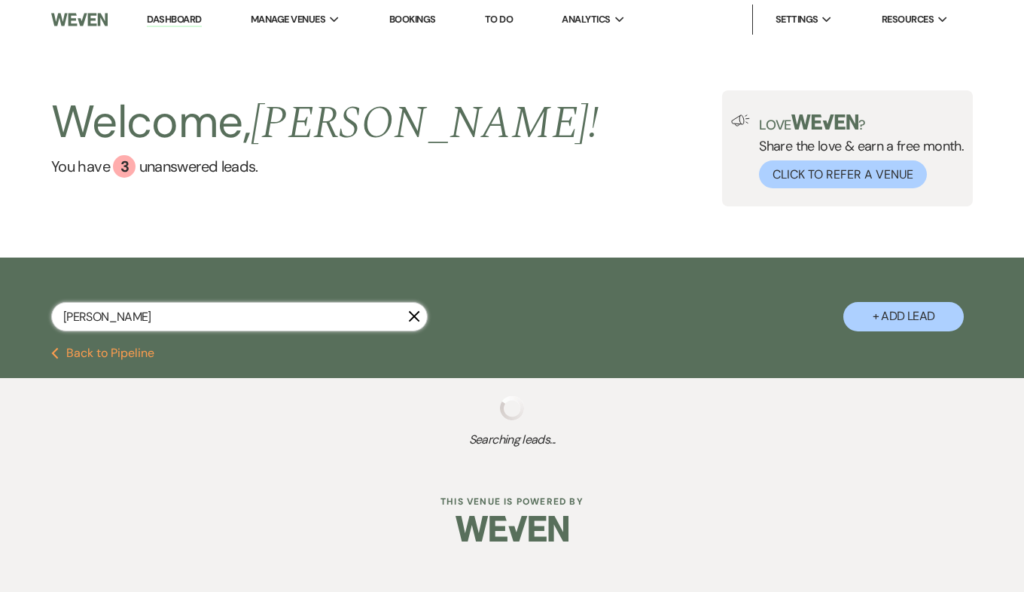
select select "5"
select select "8"
select select "5"
select select "8"
select select "5"
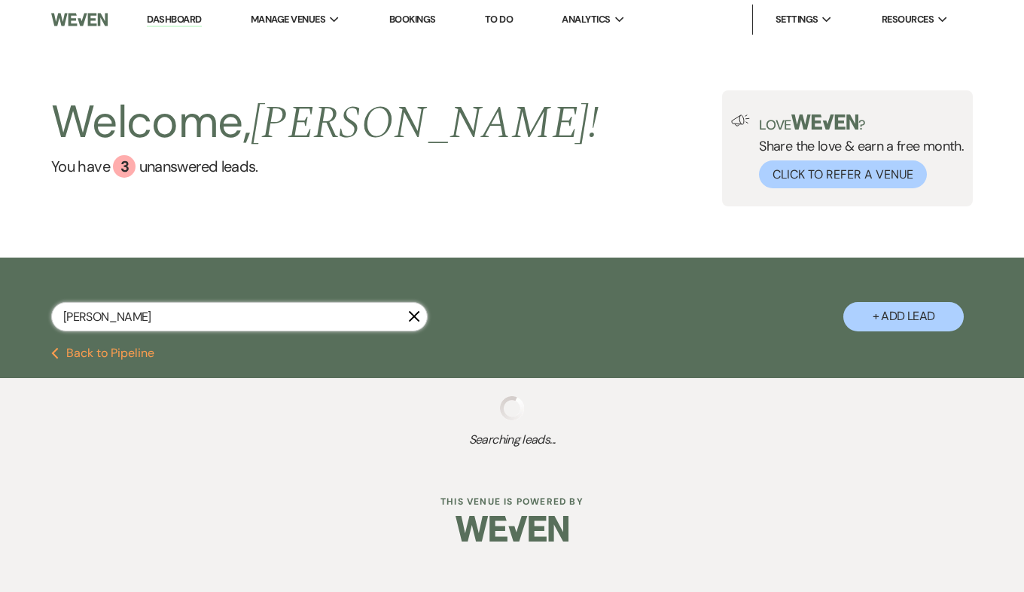
select select "8"
select select "5"
select select "8"
select select "5"
select select "8"
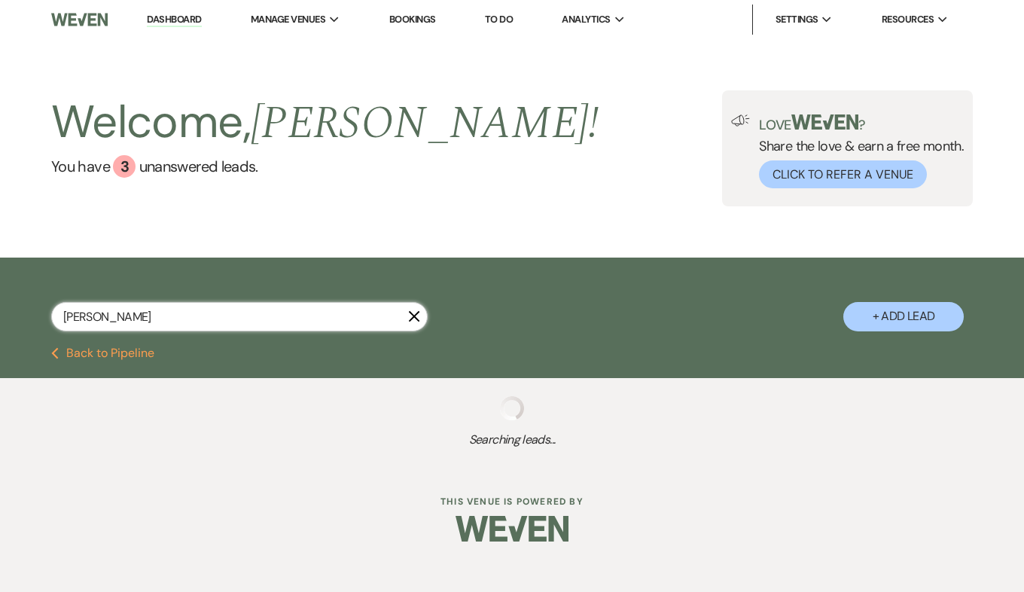
select select "5"
select select "8"
select select "5"
select select "8"
select select "5"
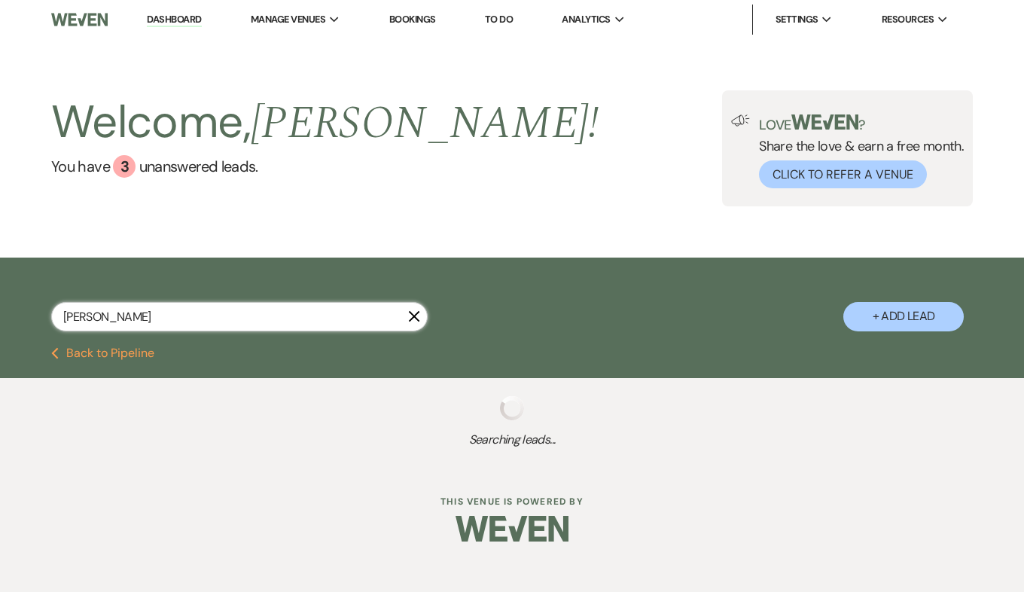
select select "8"
select select "1"
select select "8"
select select "5"
select select "8"
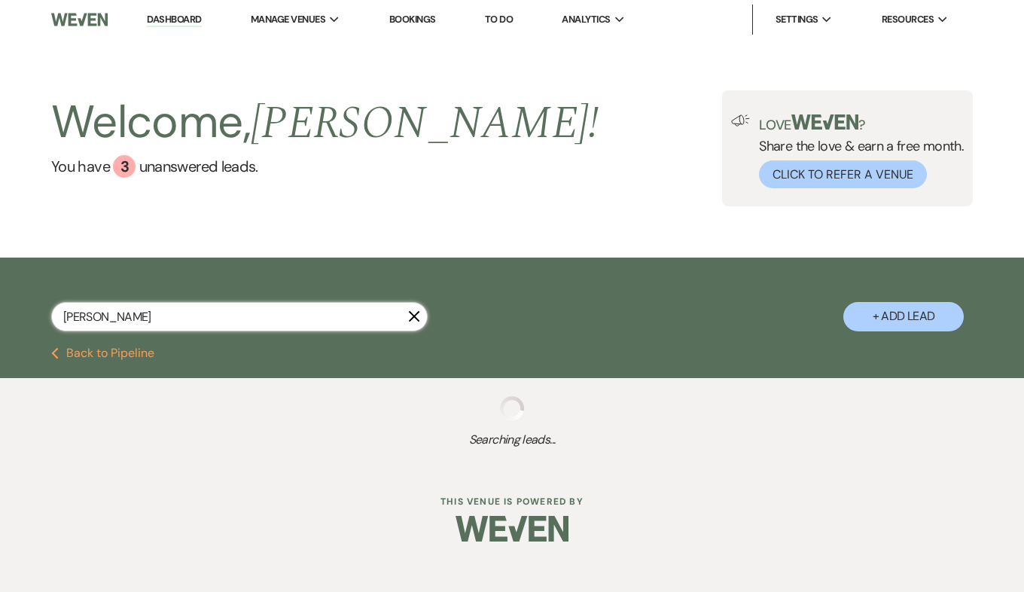
select select "5"
select select "8"
select select "5"
select select "8"
select select "5"
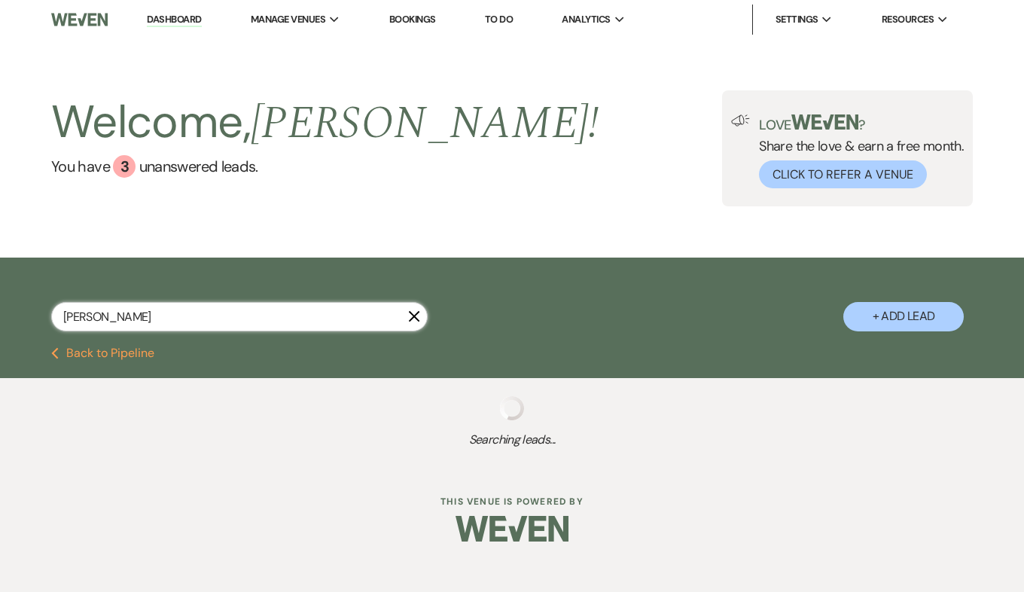
select select "8"
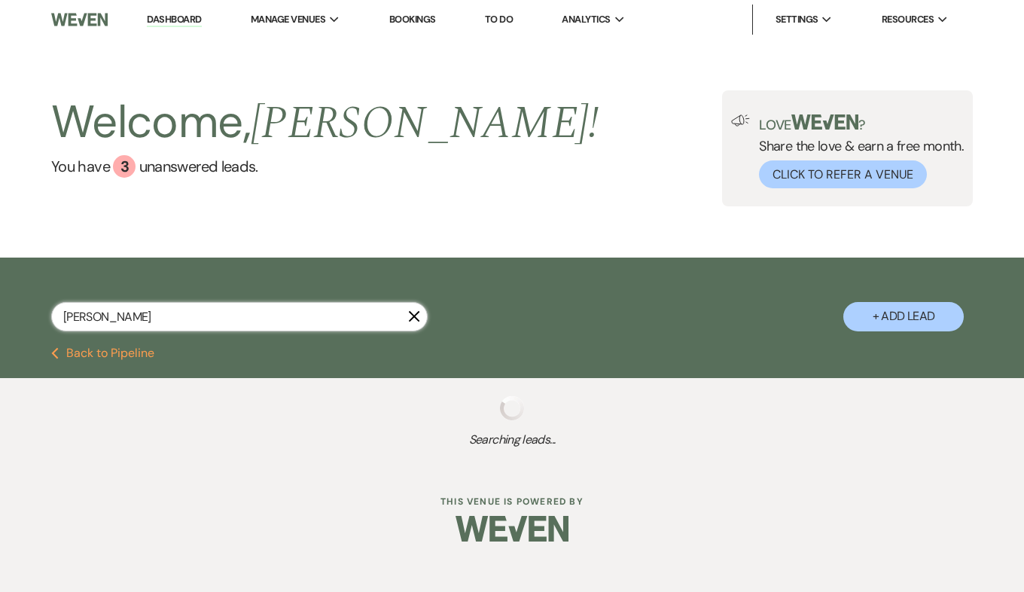
select select "11"
select select "8"
select select "5"
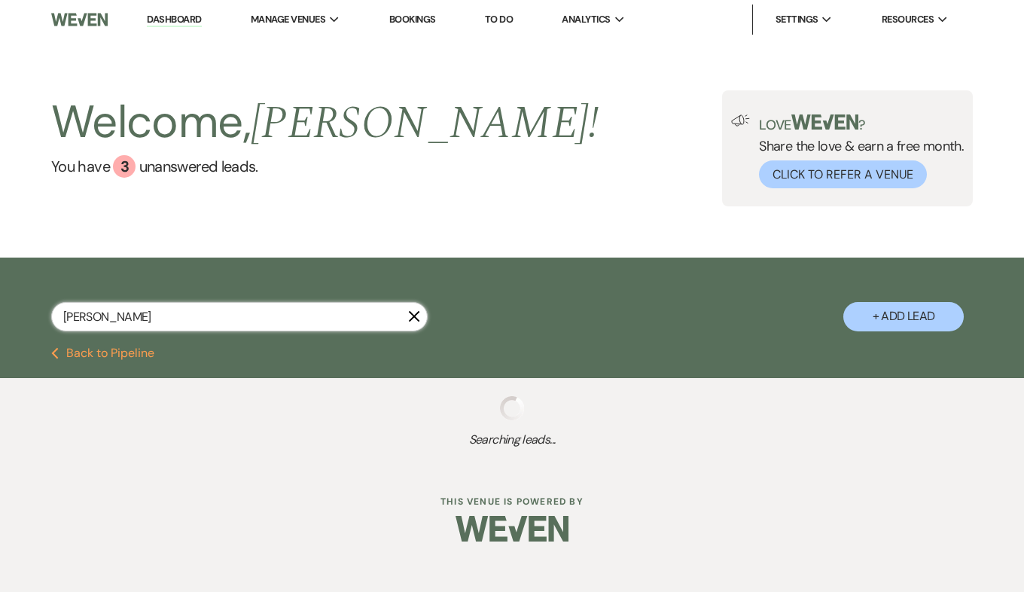
select select "8"
select select "5"
select select "8"
select select "5"
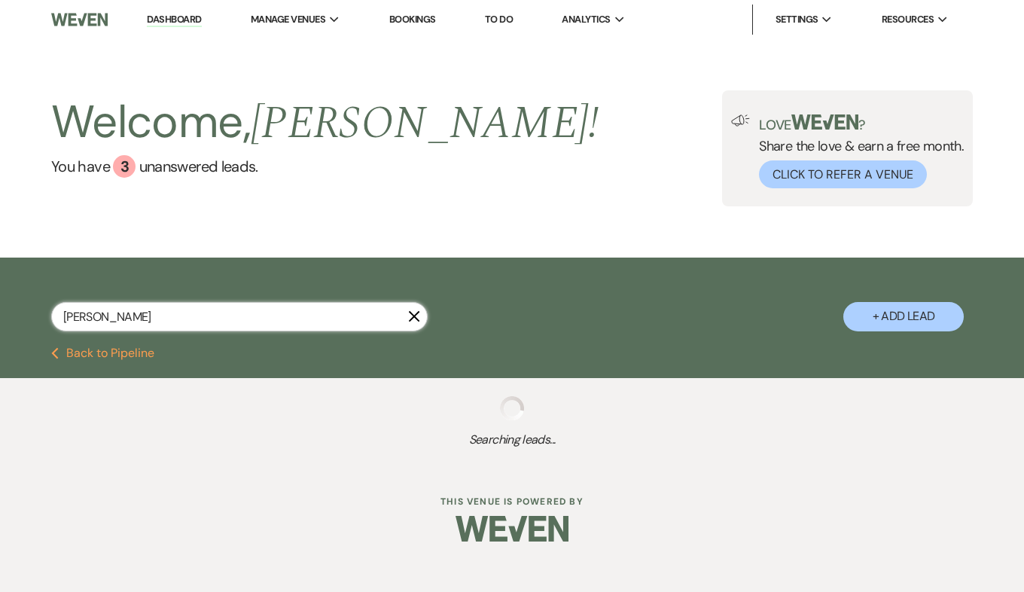
select select "8"
select select "5"
select select "8"
select select "5"
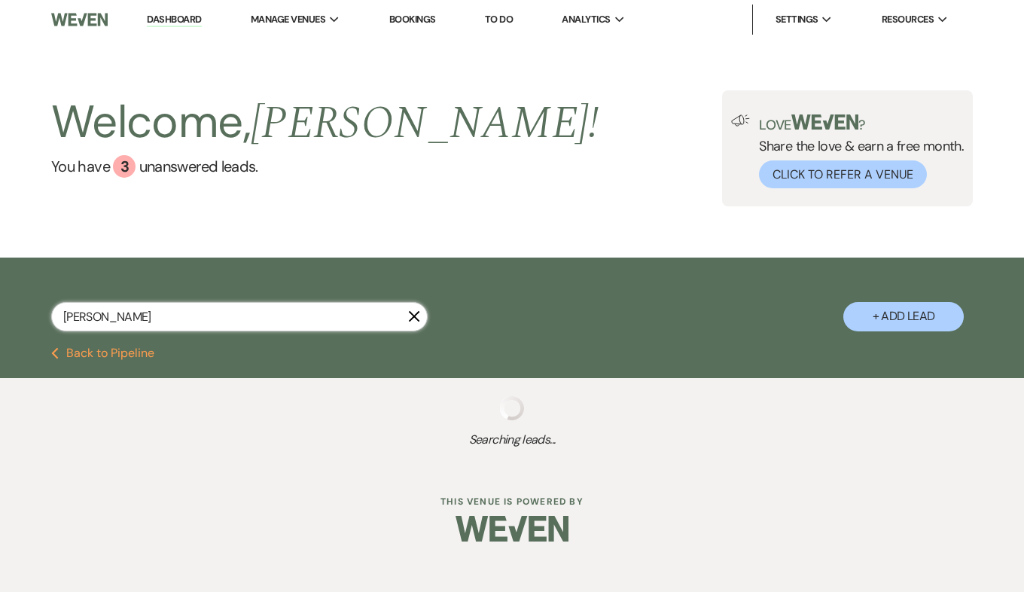
select select "8"
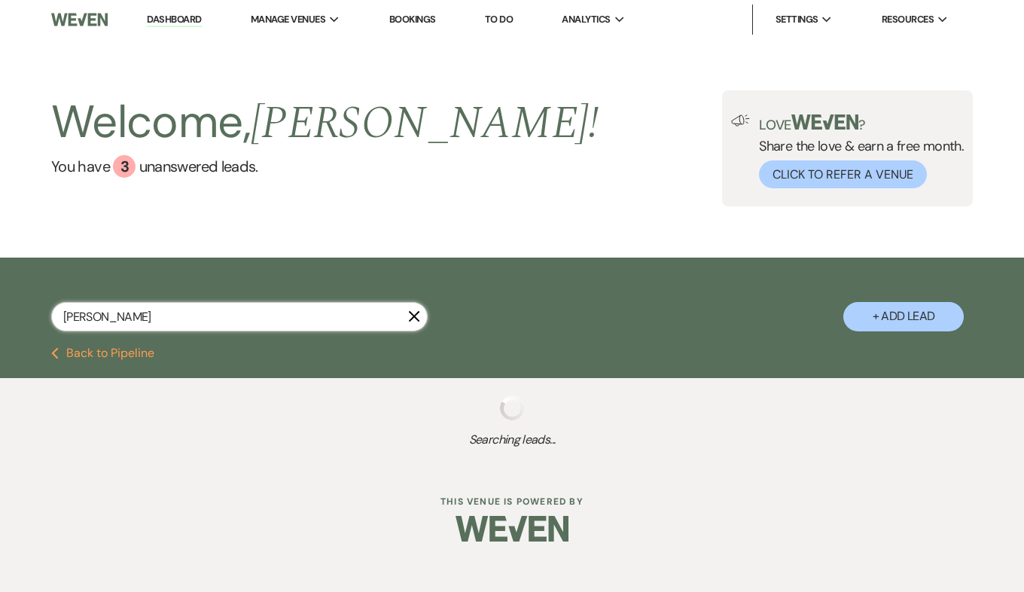
select select "8"
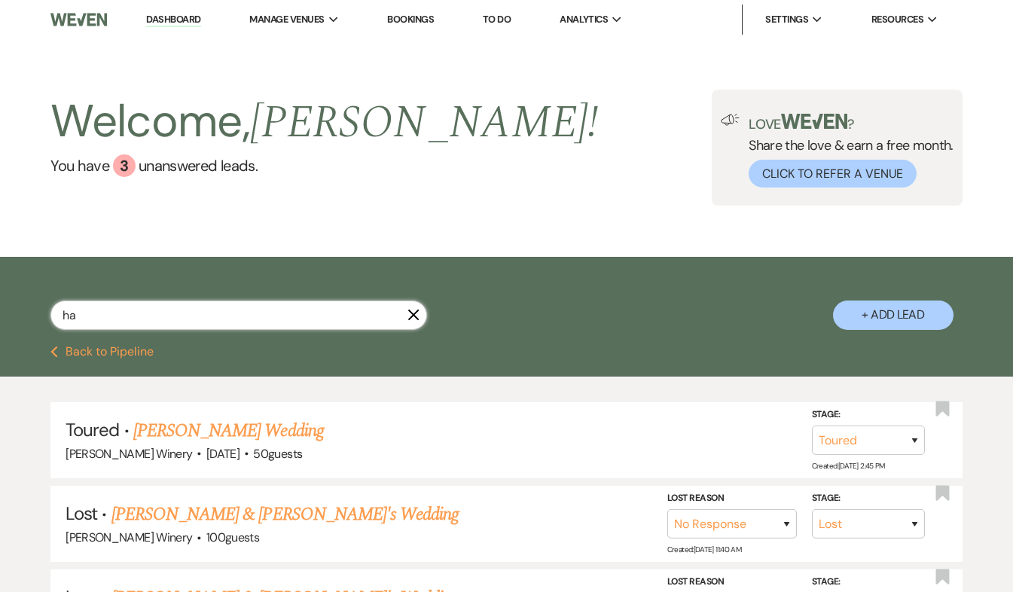
type input "h"
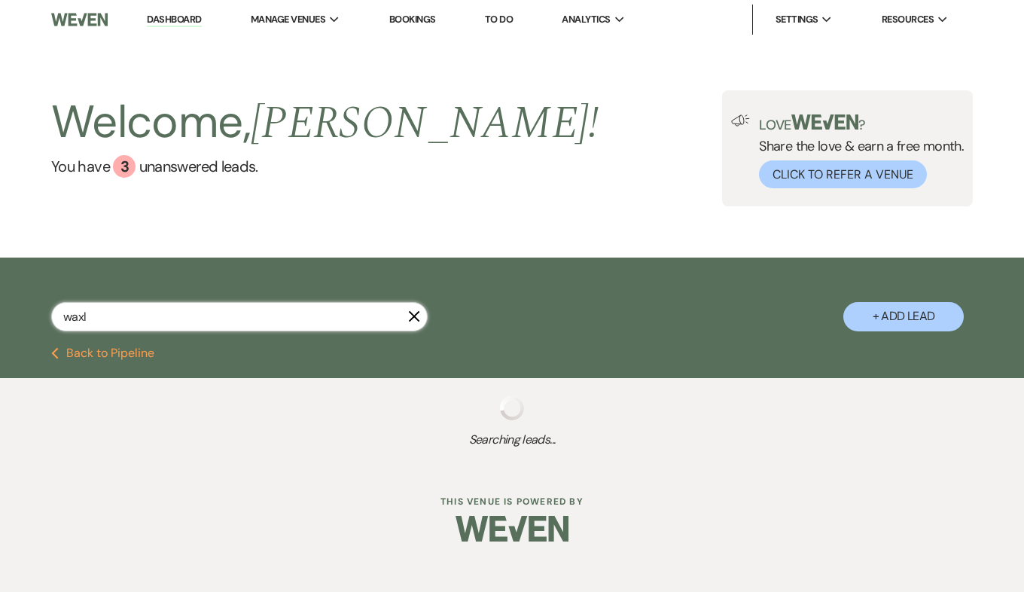
type input "waxle"
select select "5"
select select "8"
select select "5"
select select "8"
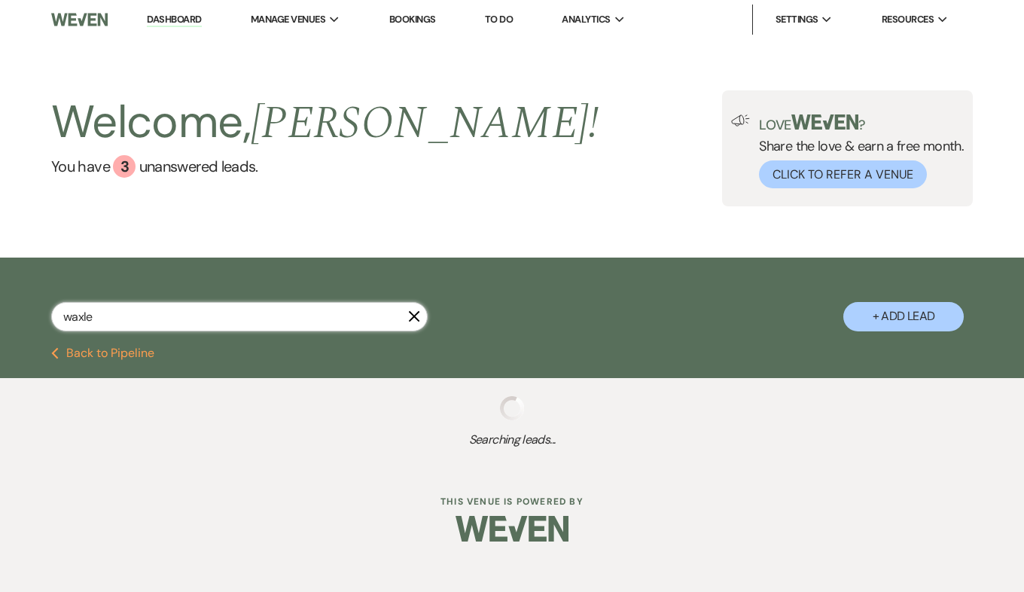
select select "5"
select select "8"
select select "5"
select select "8"
select select "5"
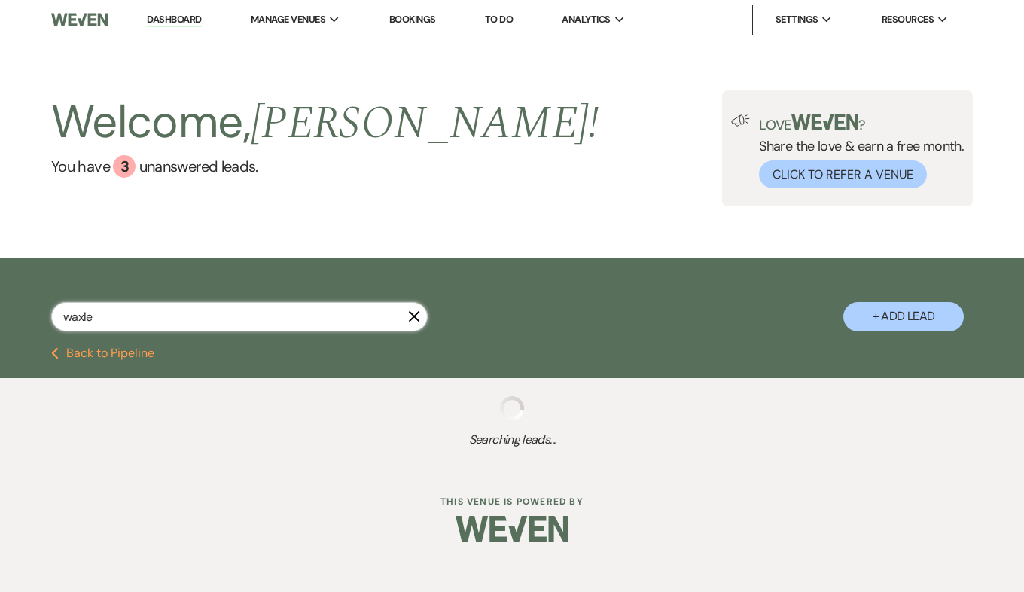
select select "8"
select select "5"
select select "8"
select select "5"
select select "8"
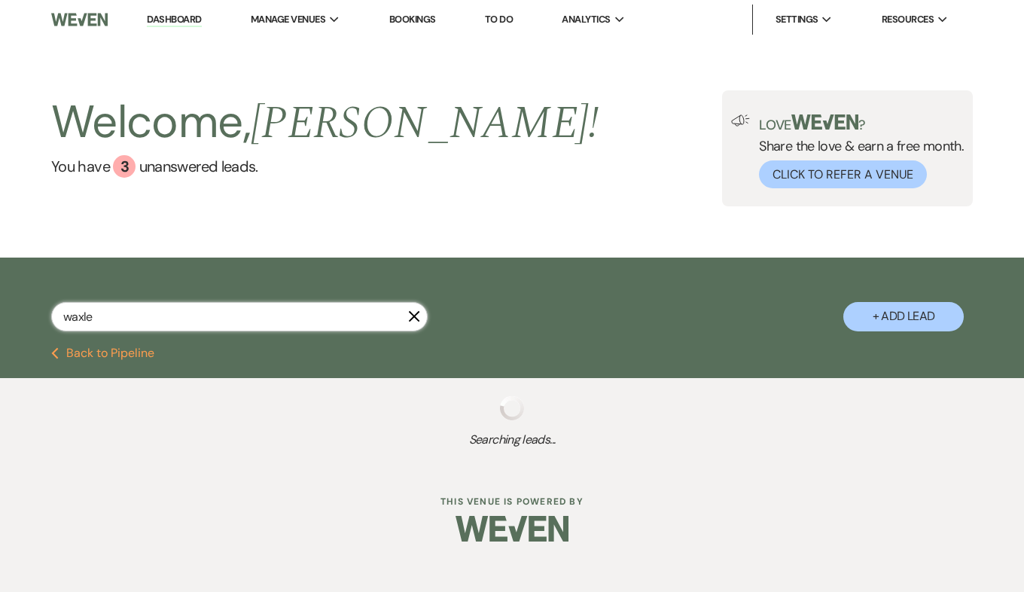
select select "6"
select select "8"
select select "5"
select select "8"
select select "5"
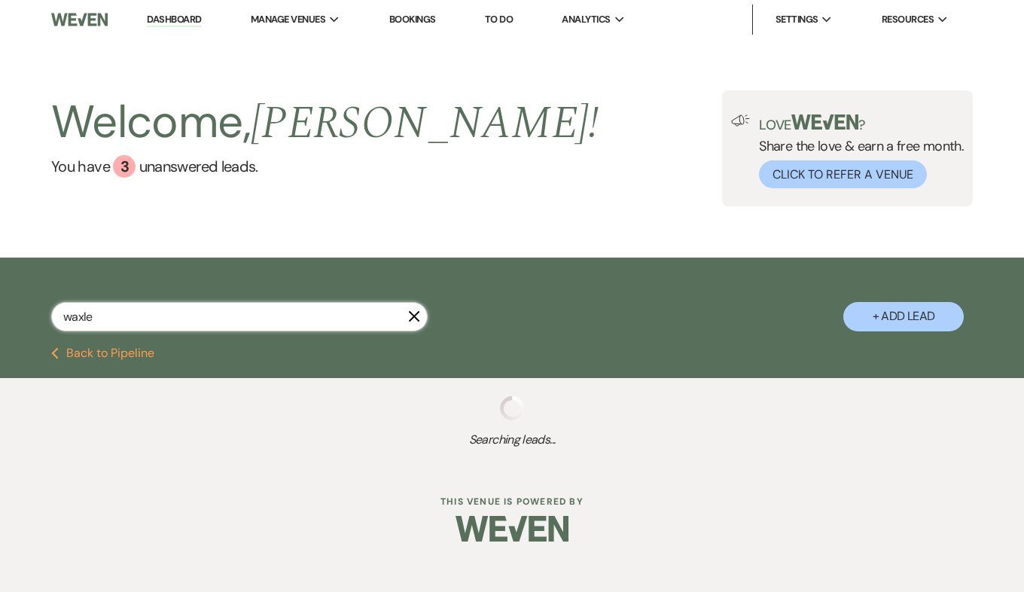
select select "8"
select select "5"
select select "8"
select select "5"
select select "8"
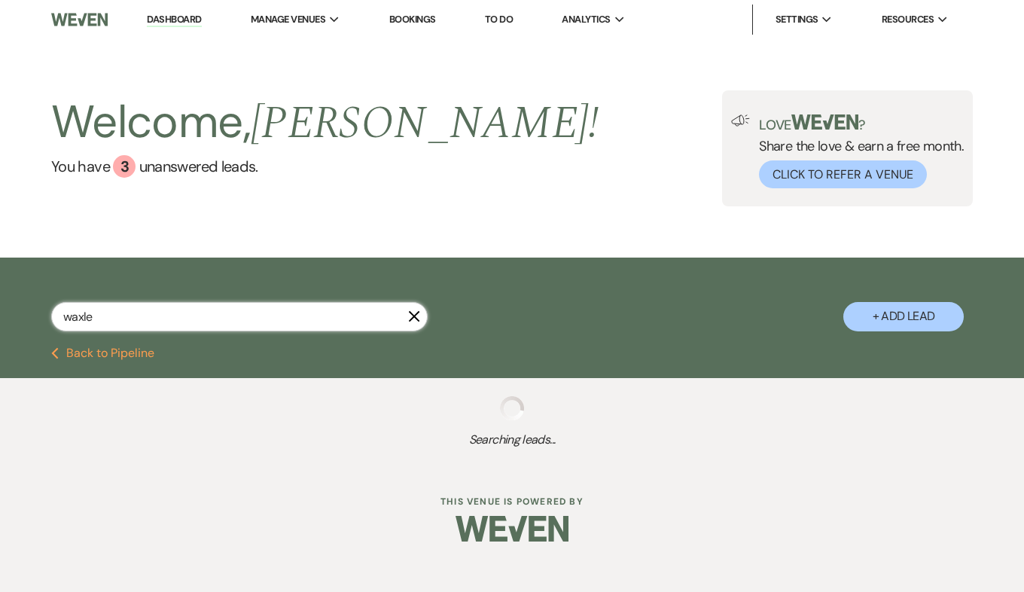
select select "1"
select select "8"
select select "5"
select select "8"
select select "5"
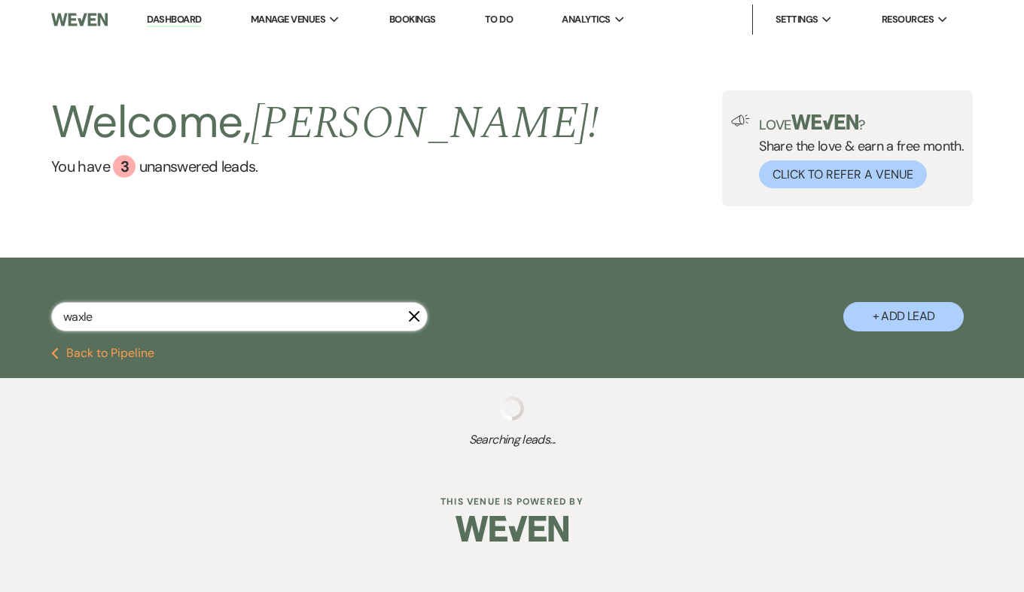
select select "8"
select select "5"
select select "8"
select select "10"
select select "8"
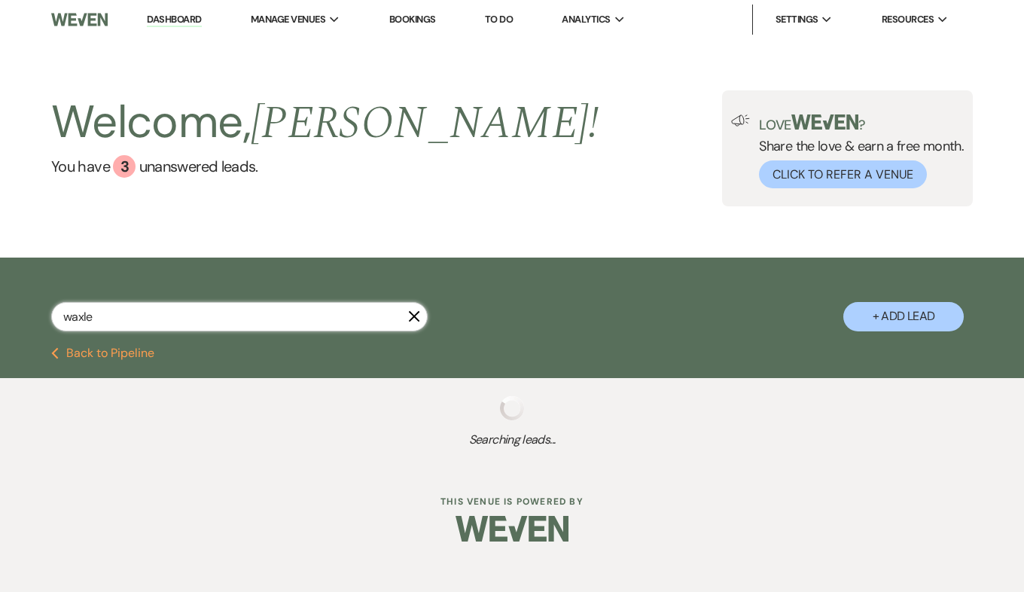
select select "5"
select select "8"
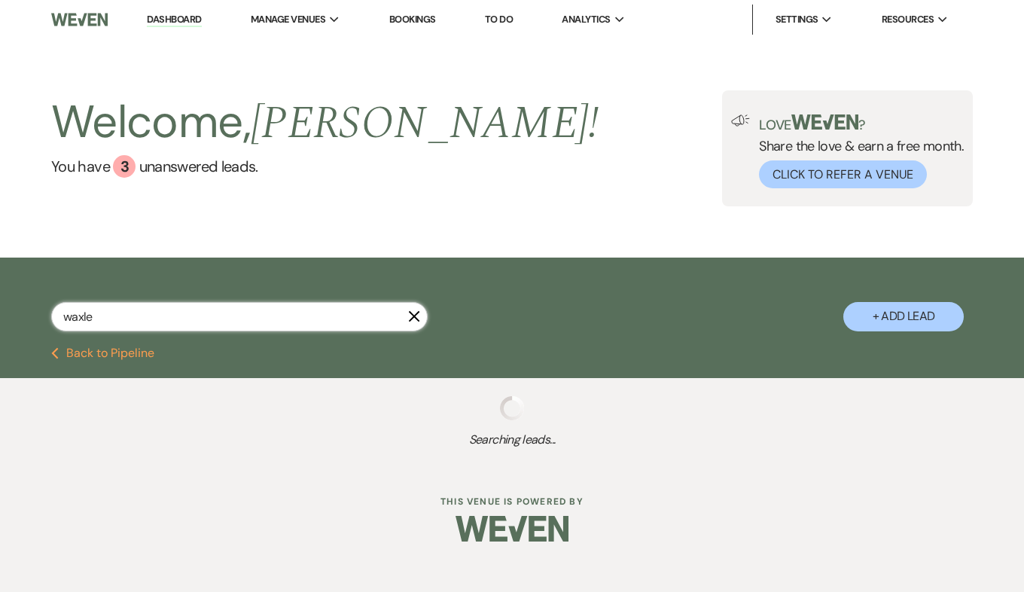
select select "8"
select select "11"
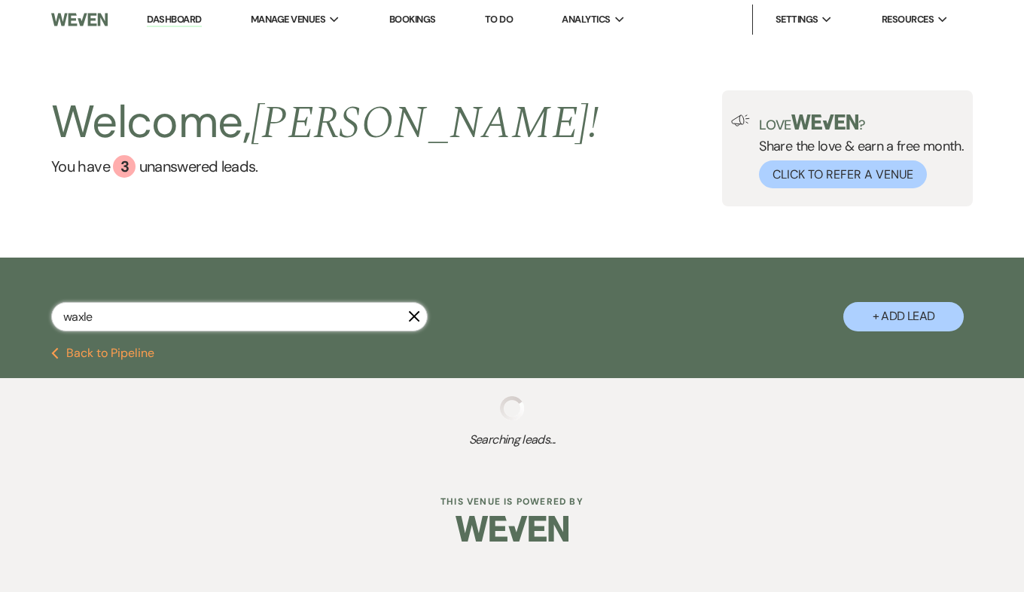
select select "8"
select select "5"
select select "8"
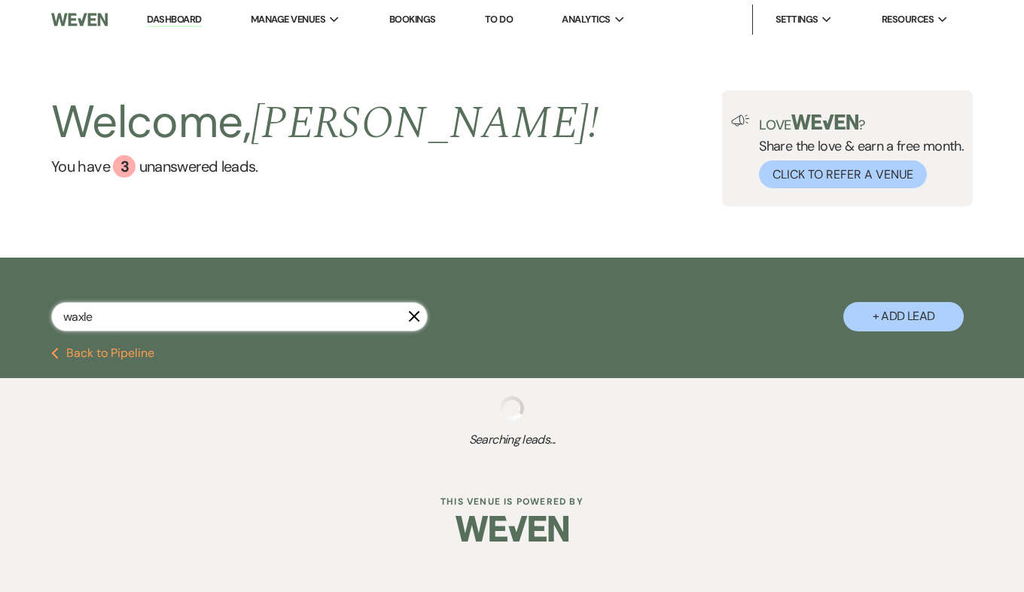
select select "5"
select select "8"
select select "5"
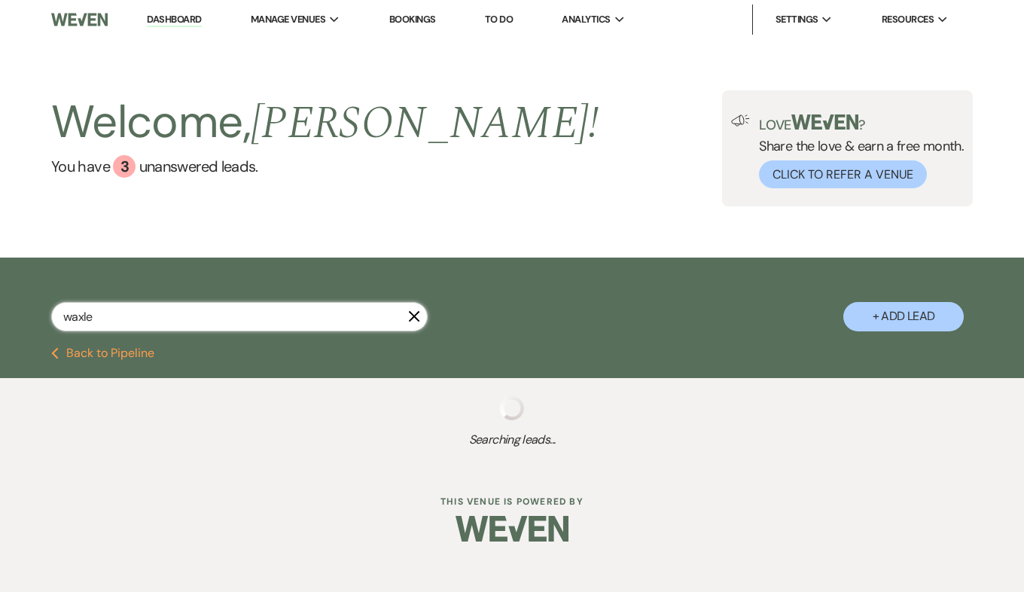
select select "8"
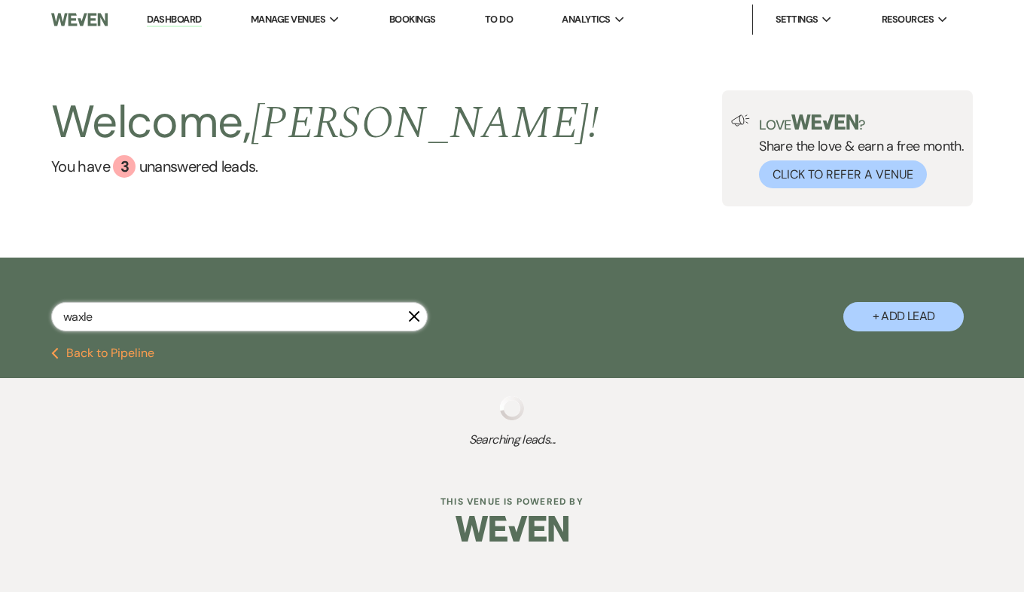
select select "8"
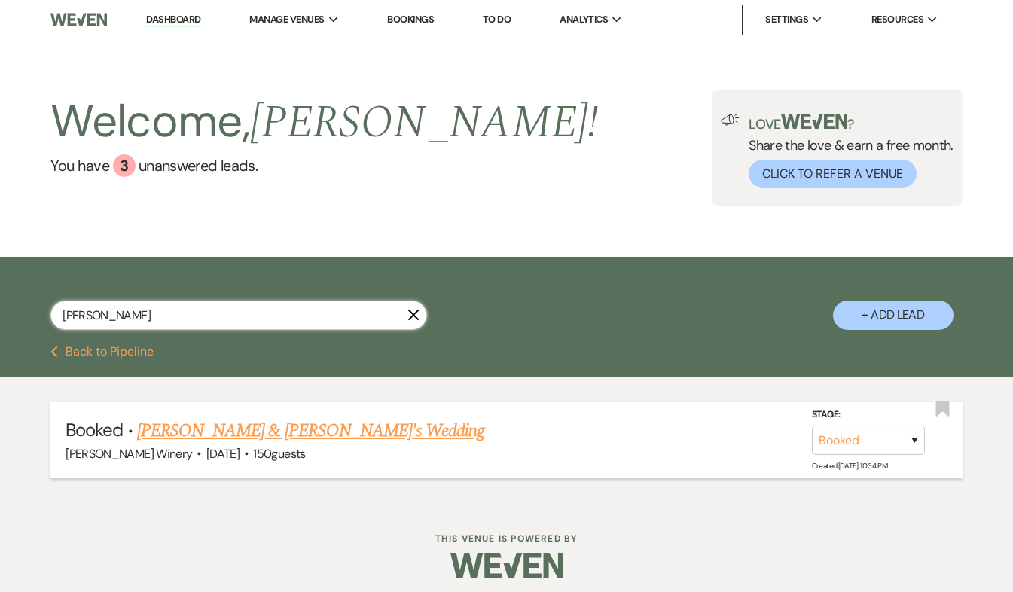
type input "waxler"
click at [267, 422] on link "Hannah Waxler & Fiance's Wedding" at bounding box center [311, 430] width 348 height 27
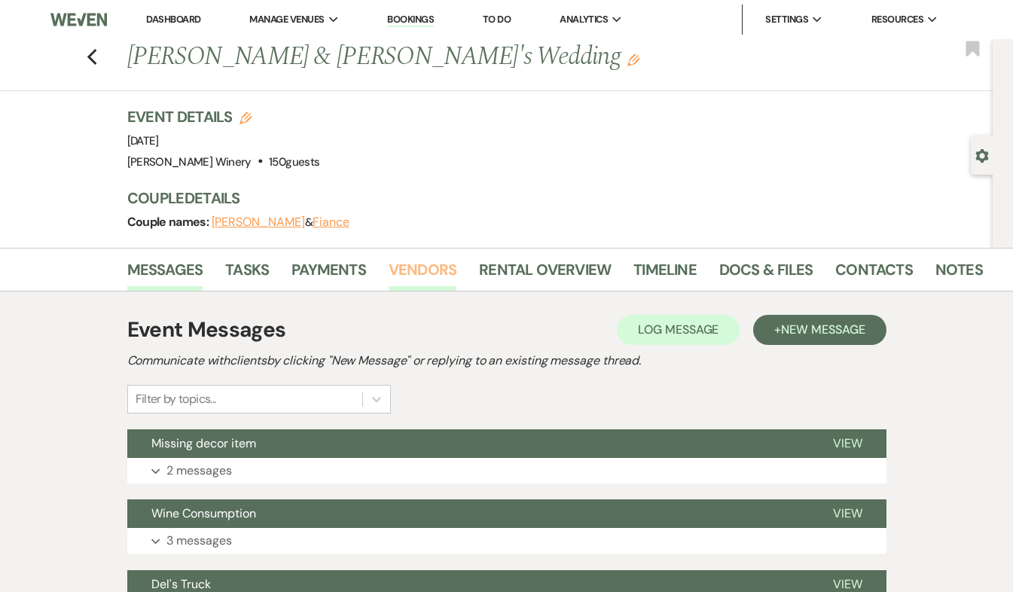
click at [420, 267] on link "Vendors" at bounding box center [423, 274] width 68 height 33
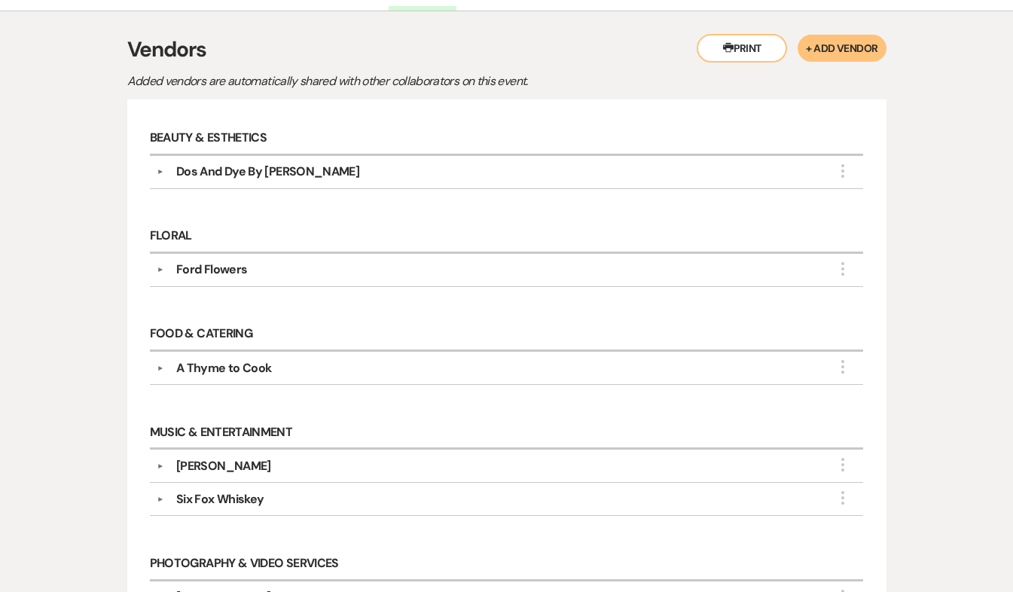
scroll to position [285, 0]
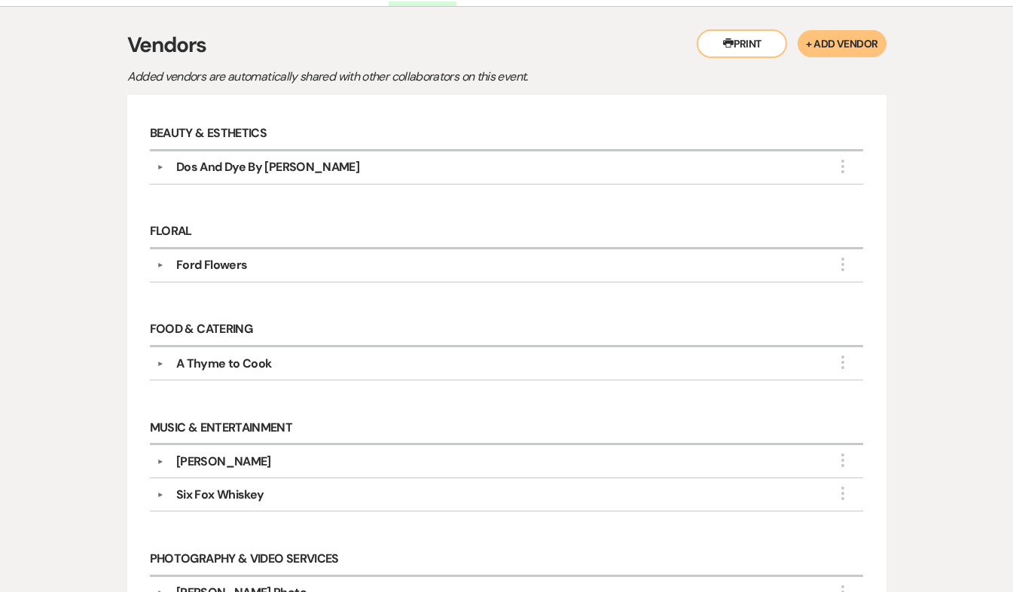
click at [261, 493] on div "Six Fox Whiskey" at bounding box center [219, 495] width 87 height 18
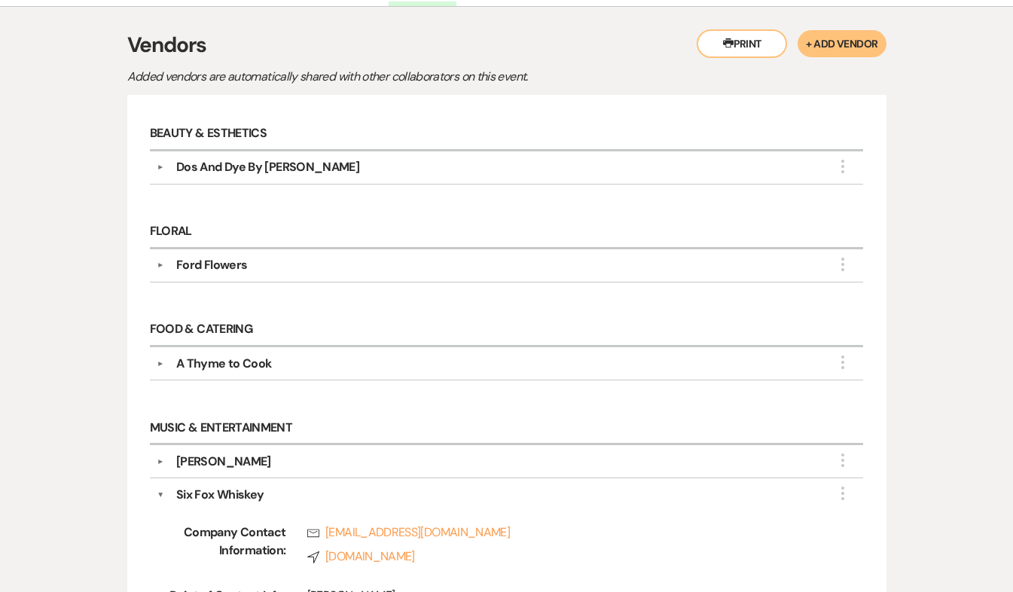
click at [261, 362] on div "A Thyme to Cook" at bounding box center [223, 364] width 95 height 18
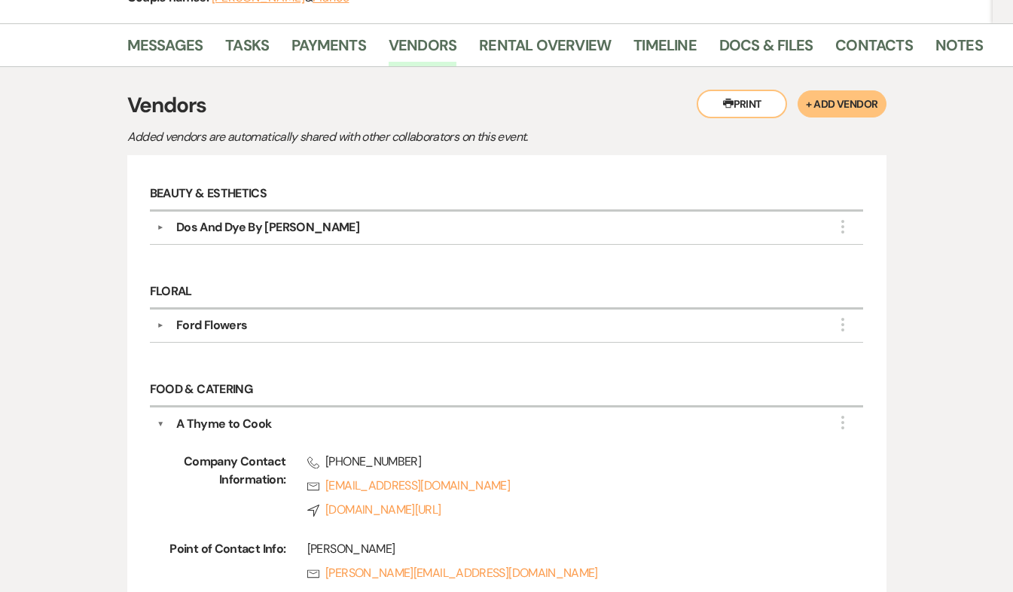
scroll to position [0, 0]
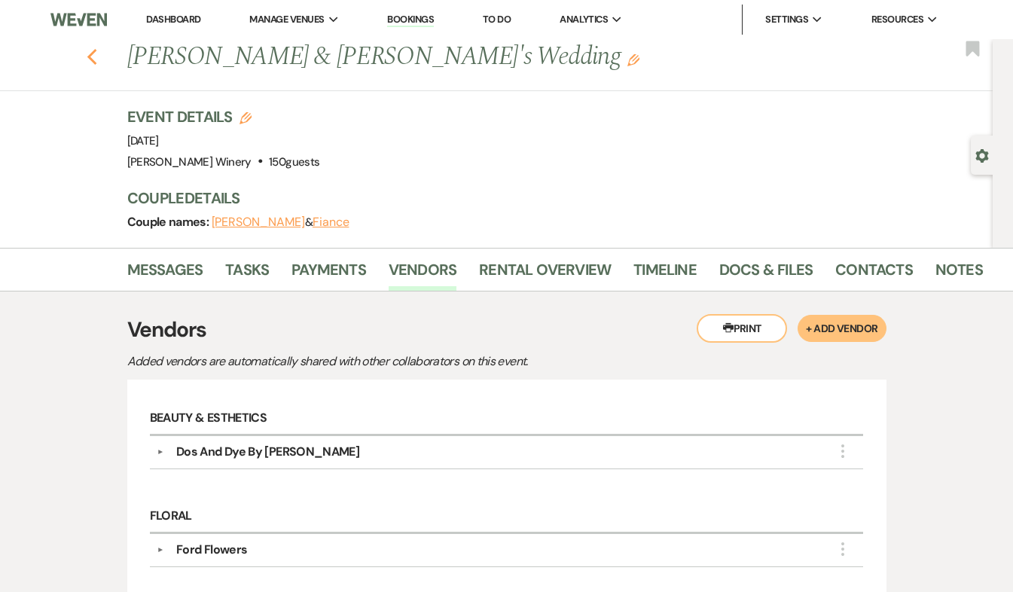
click at [94, 63] on icon "Previous" at bounding box center [92, 57] width 11 height 18
